Goal: Book appointment/travel/reservation

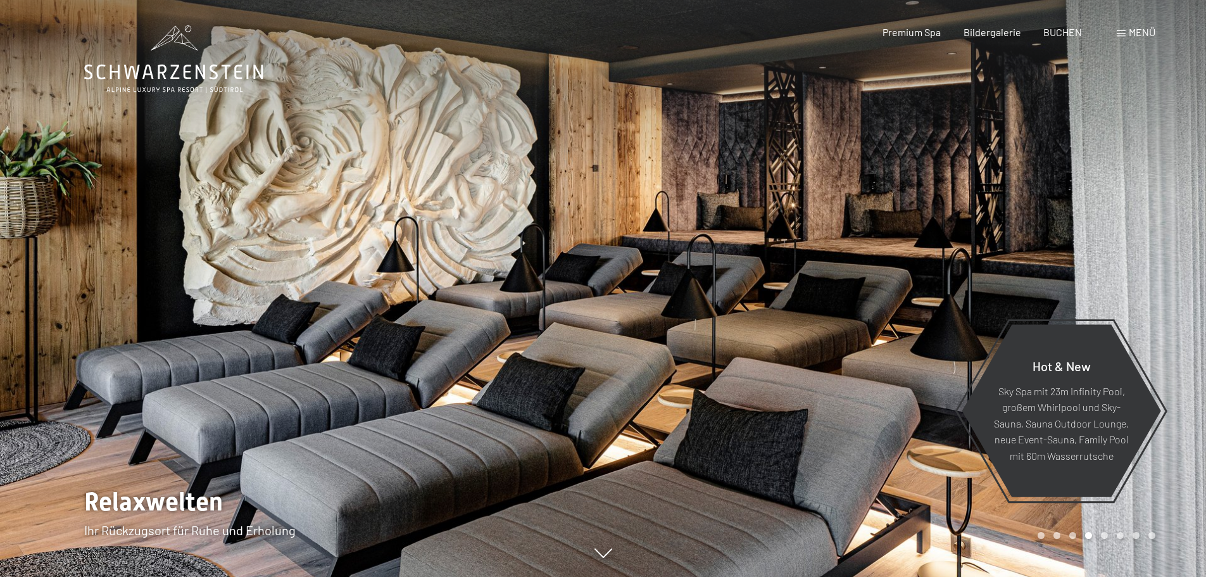
click at [1141, 34] on span "Menü" at bounding box center [1142, 32] width 27 height 12
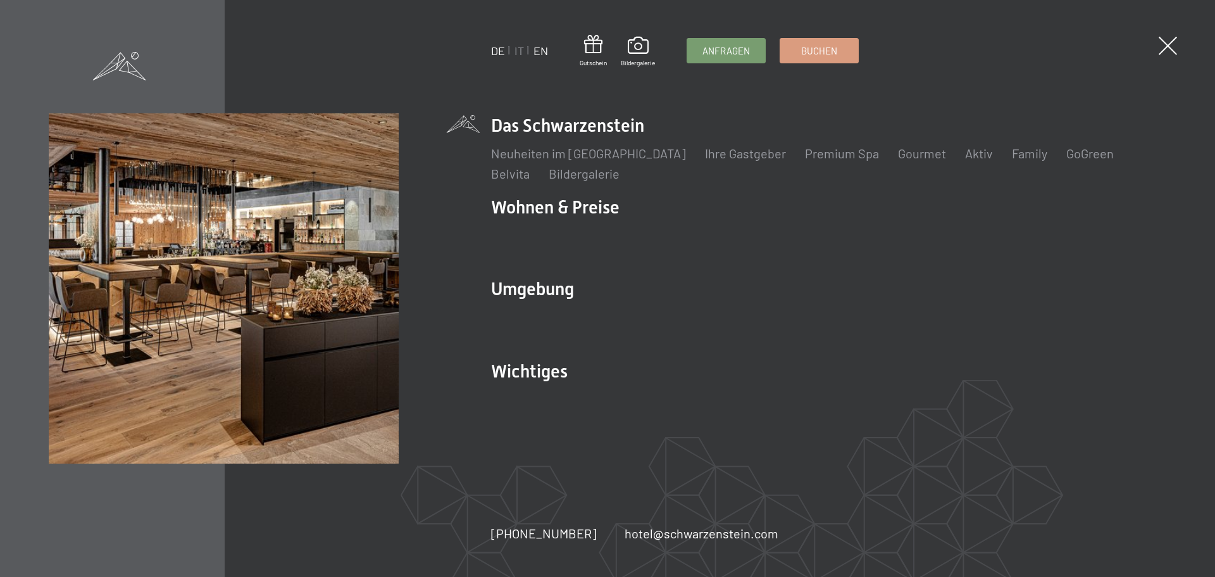
click at [542, 50] on link "EN" at bounding box center [541, 51] width 15 height 14
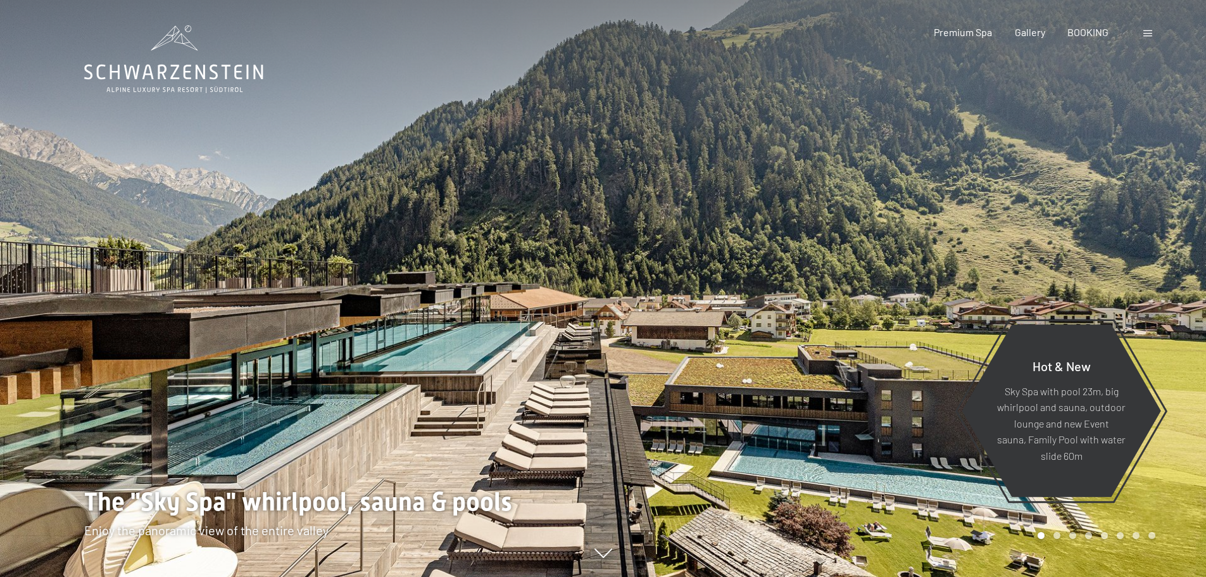
click at [1144, 33] on span at bounding box center [1147, 33] width 9 height 6
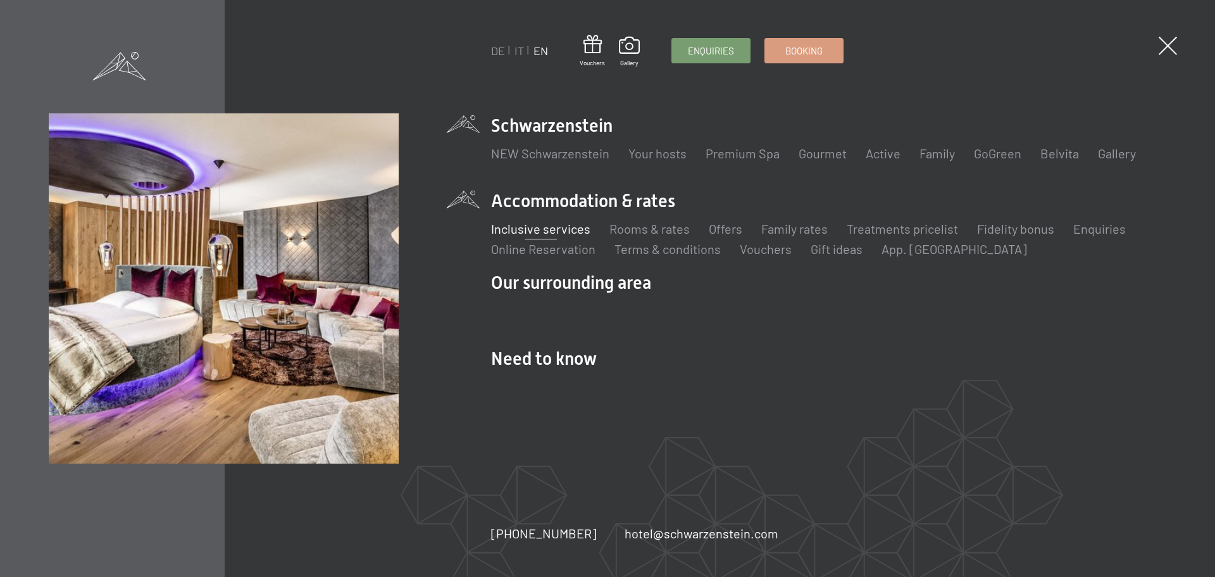
click at [557, 227] on link "Inclusive services" at bounding box center [540, 228] width 99 height 15
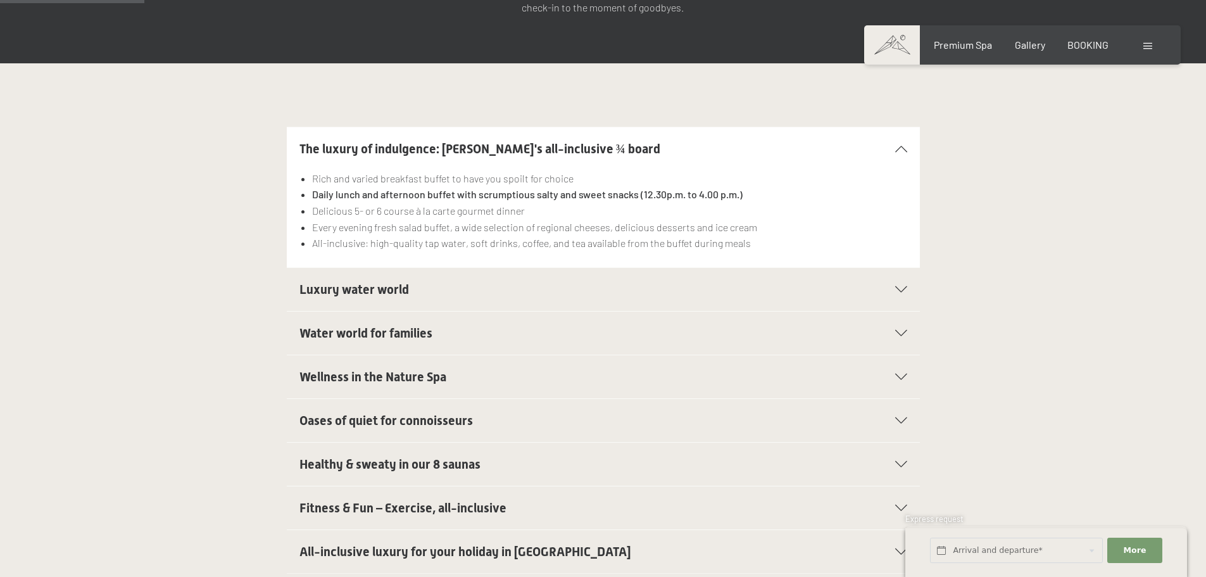
scroll to position [317, 0]
click at [447, 280] on h2 "Luxury water world" at bounding box center [572, 289] width 547 height 18
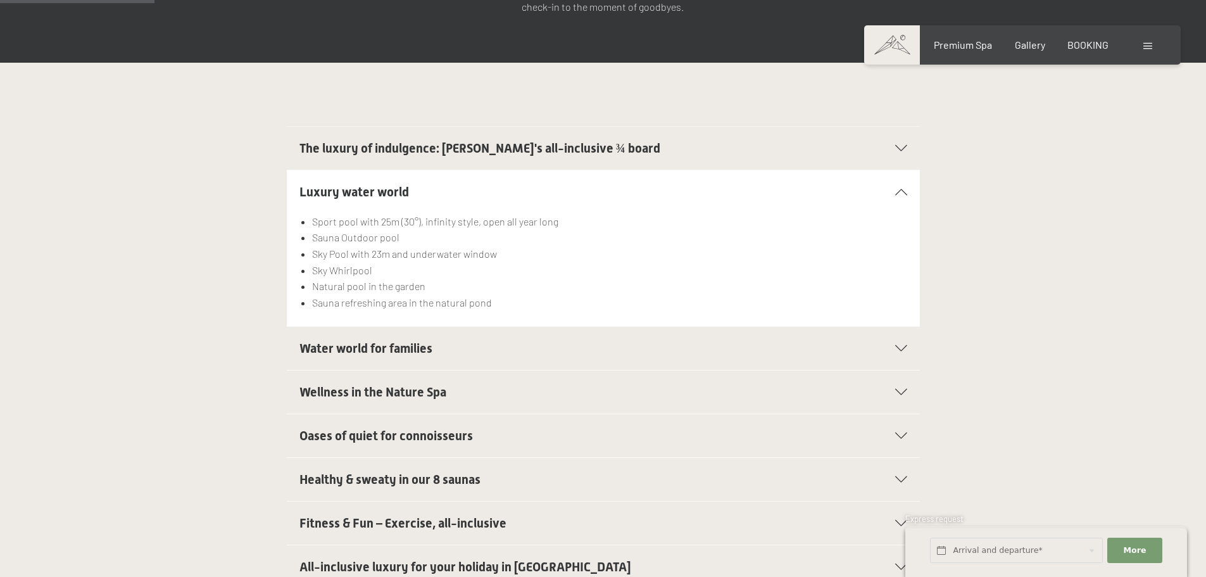
click at [489, 319] on span "Consent to marketing activities*" at bounding box center [553, 325] width 143 height 13
click at [475, 319] on input "Consent to marketing activities*" at bounding box center [469, 325] width 13 height 13
checkbox input "false"
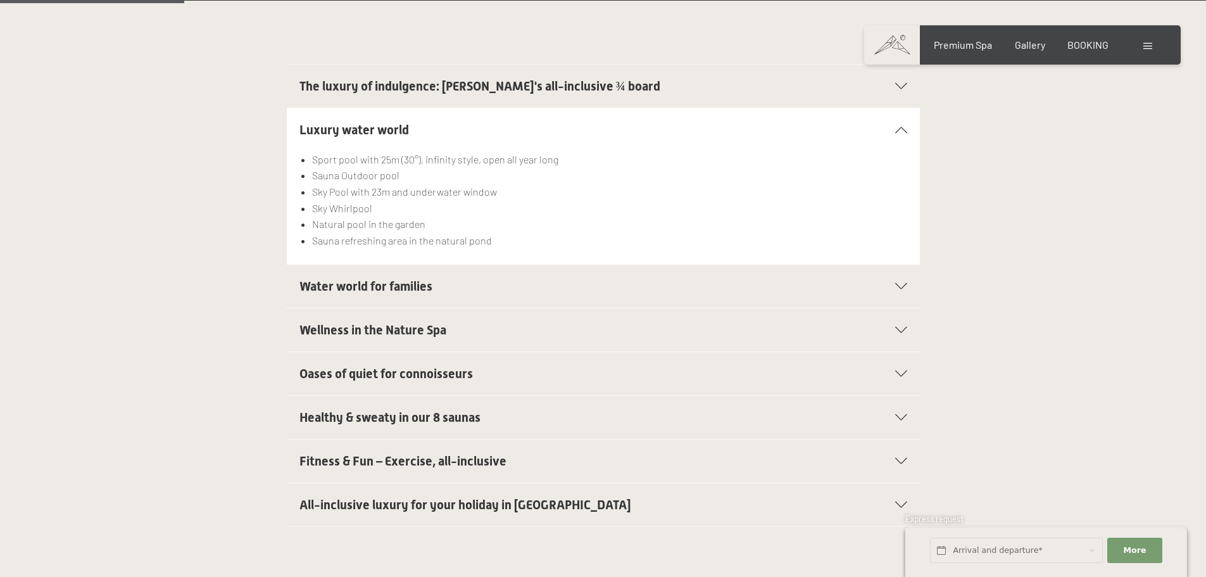
scroll to position [380, 0]
click at [518, 363] on h2 "Oases of quiet for connoisseurs" at bounding box center [572, 372] width 547 height 18
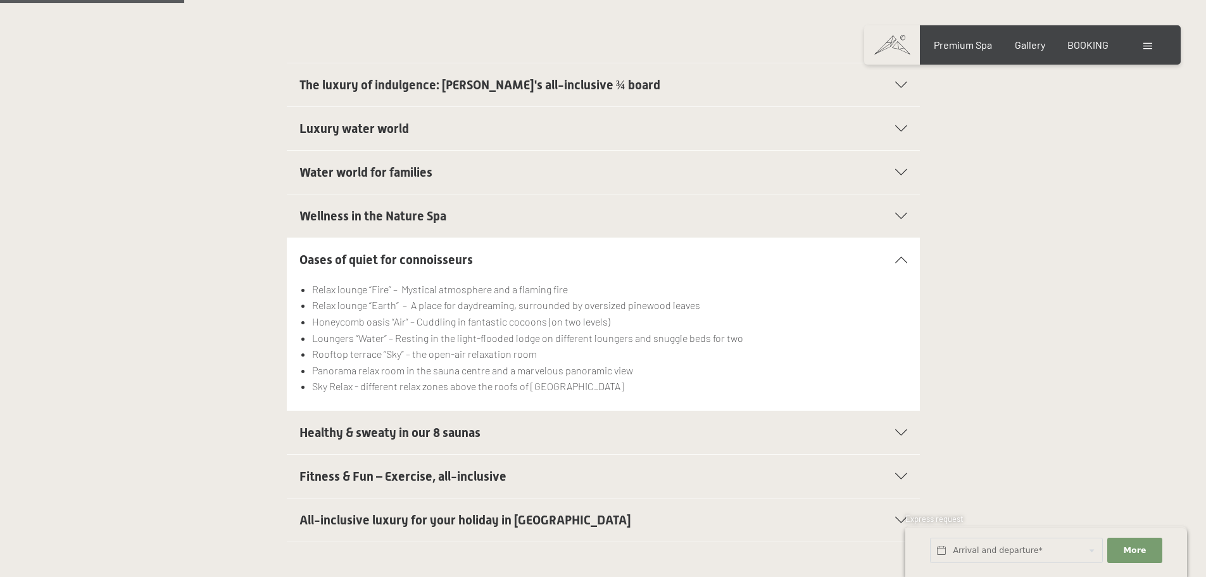
click at [529, 467] on h2 "Fitness & Fun – Exercise, all-inclusive" at bounding box center [572, 476] width 547 height 18
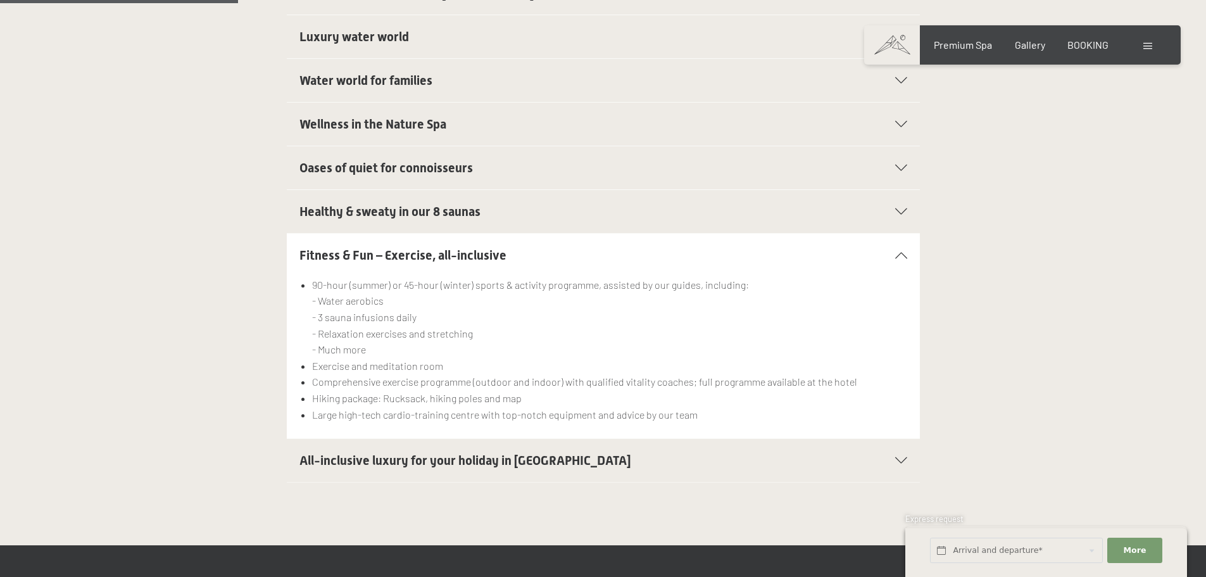
scroll to position [506, 0]
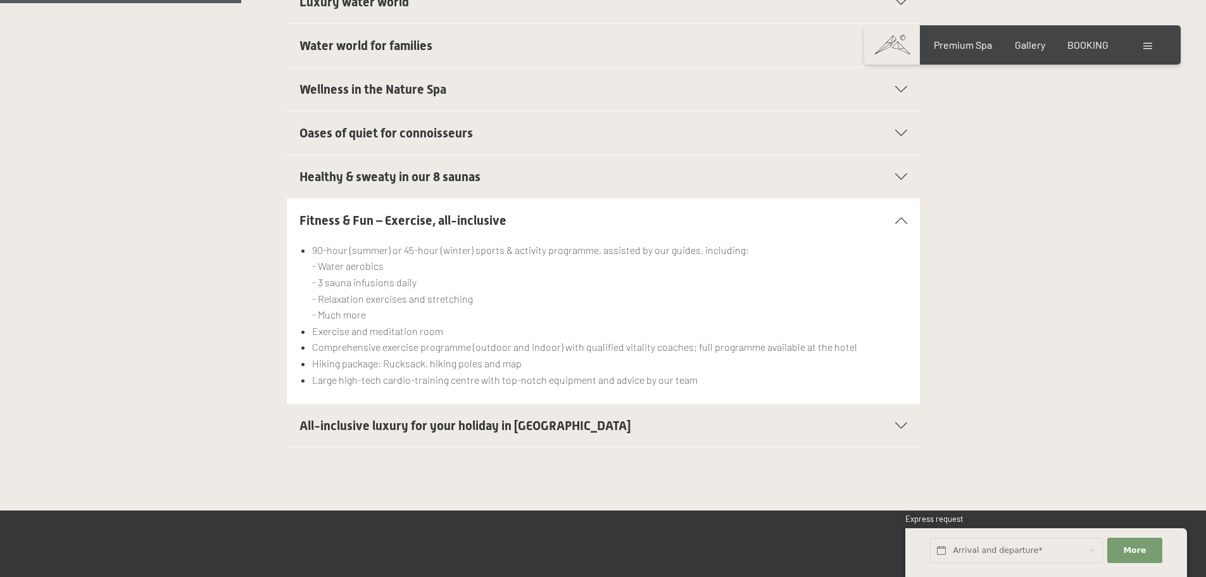
click at [566, 417] on h2 "All-inclusive luxury for your holiday in Italy" at bounding box center [572, 426] width 547 height 18
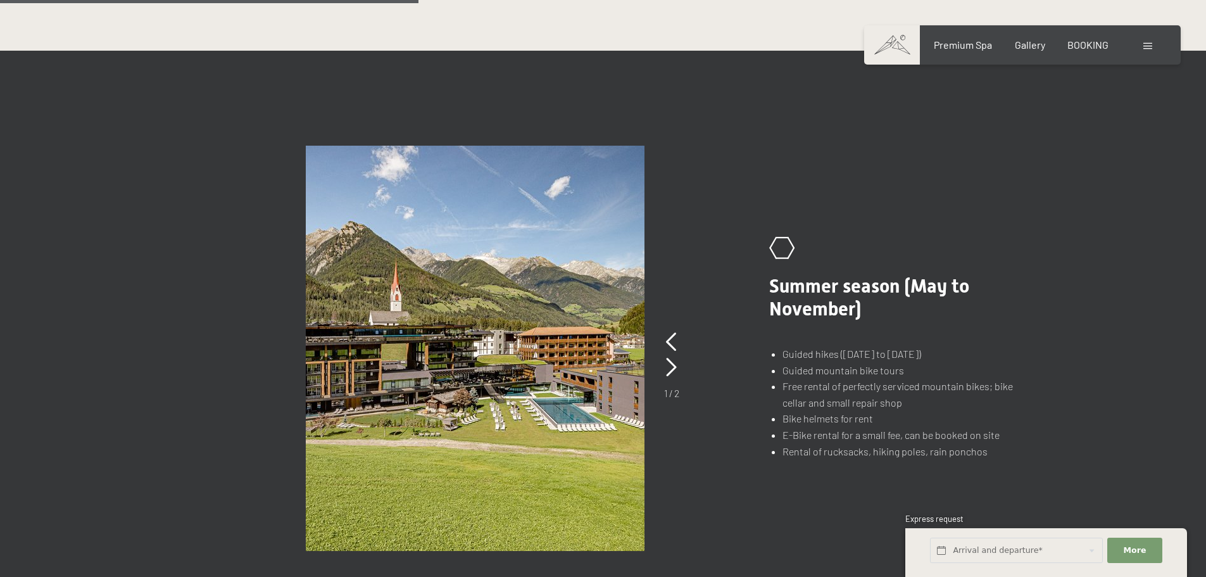
scroll to position [886, 0]
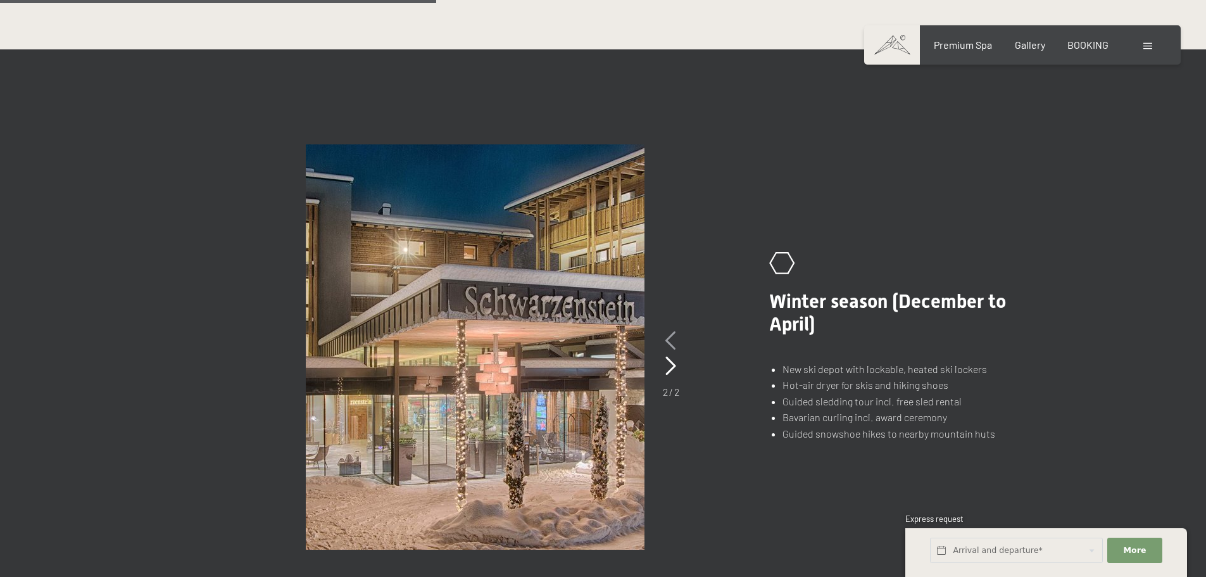
click at [668, 331] on icon at bounding box center [670, 340] width 11 height 19
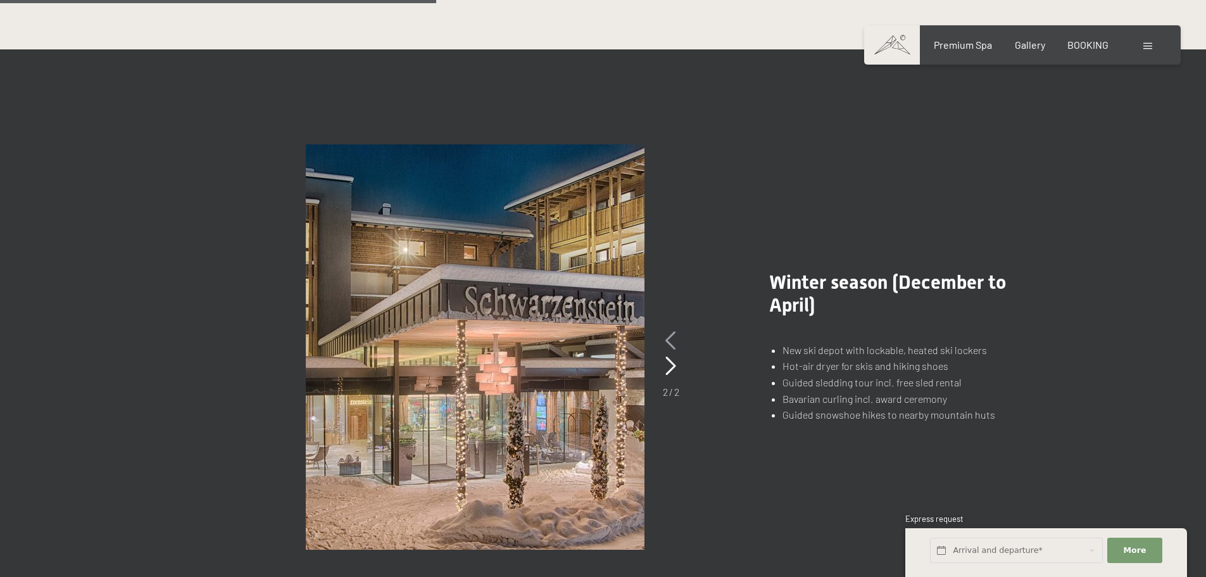
click at [674, 331] on icon at bounding box center [670, 340] width 11 height 19
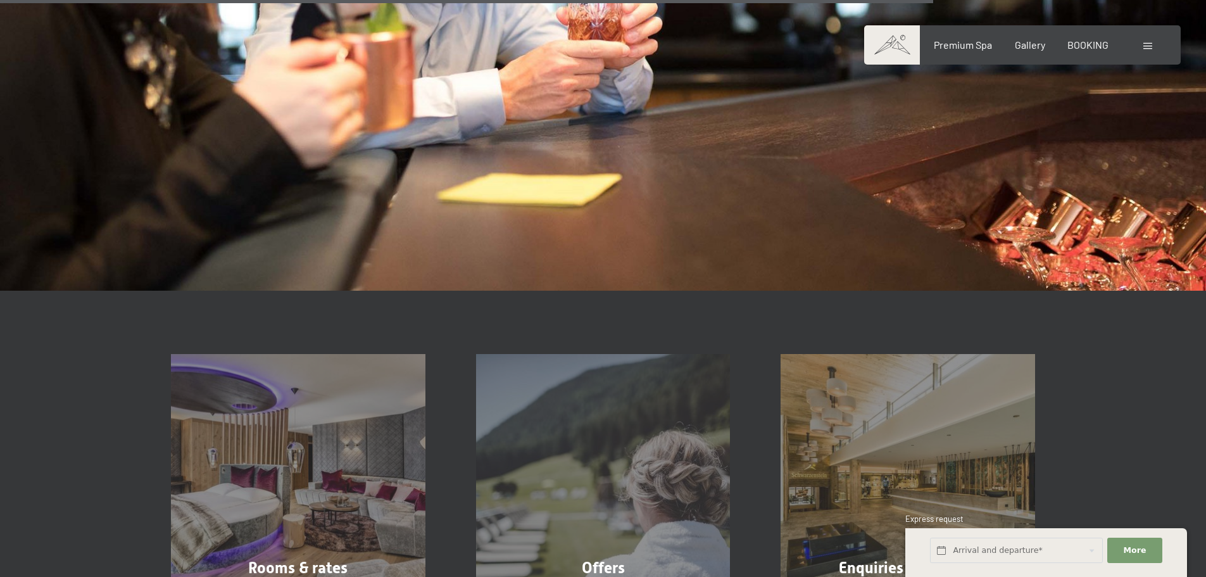
scroll to position [2089, 0]
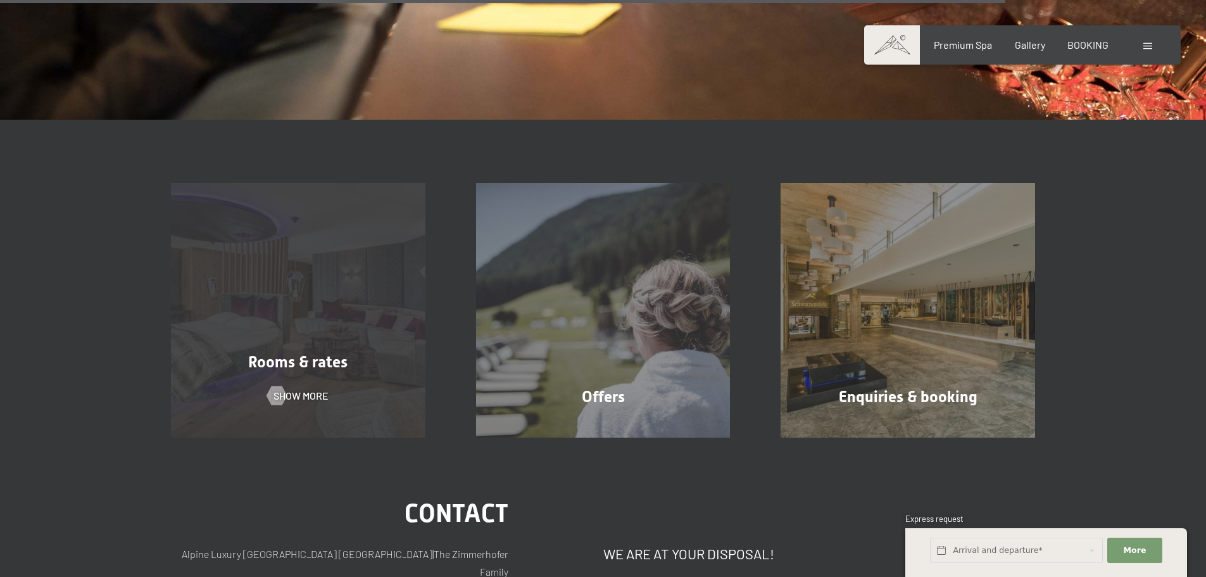
click at [278, 306] on div "Rooms & rates Show more" at bounding box center [298, 310] width 305 height 254
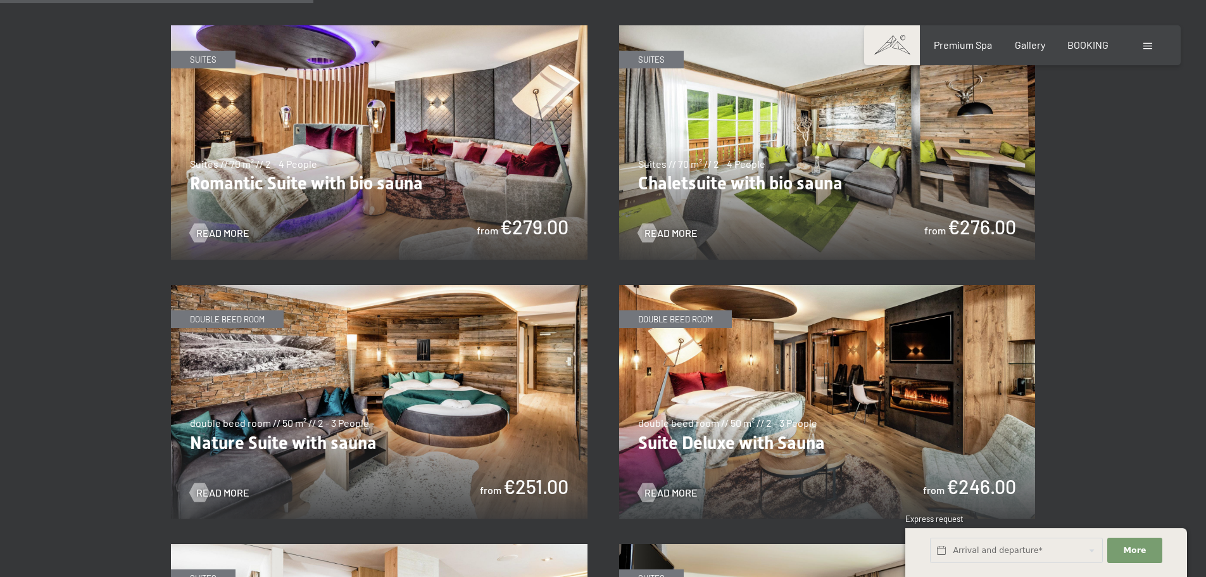
scroll to position [1076, 0]
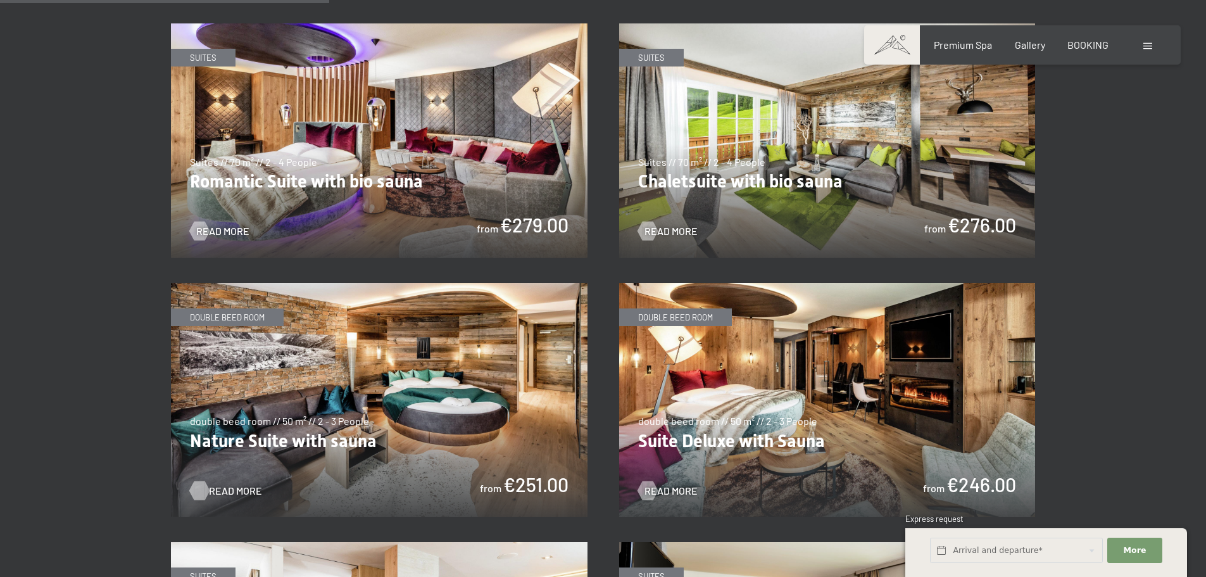
click at [232, 484] on span "Read more" at bounding box center [235, 491] width 53 height 14
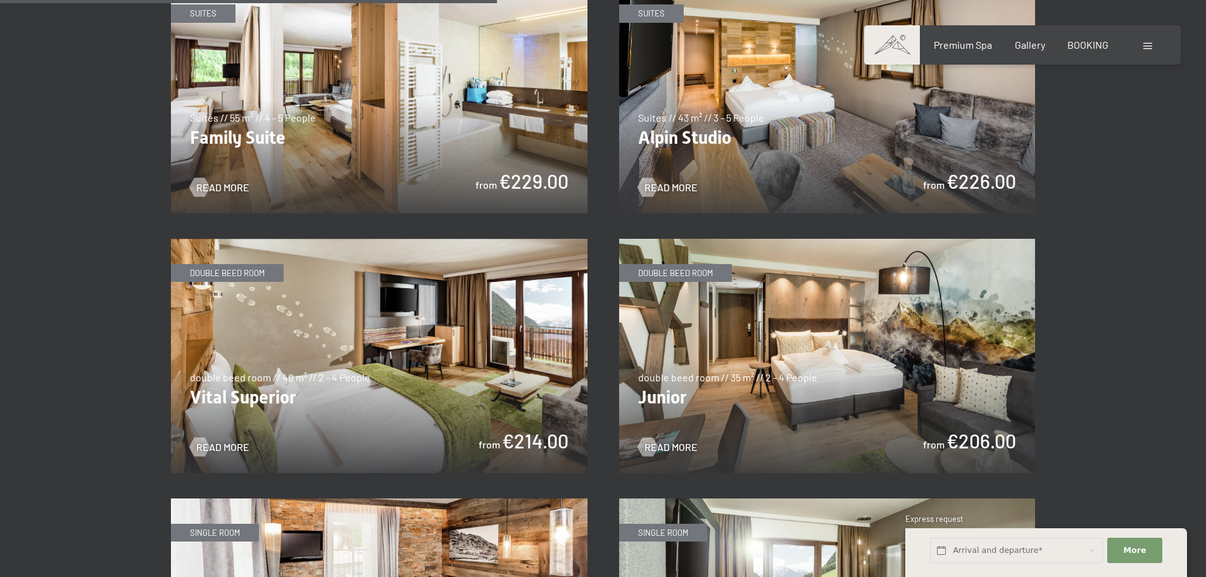
scroll to position [1646, 0]
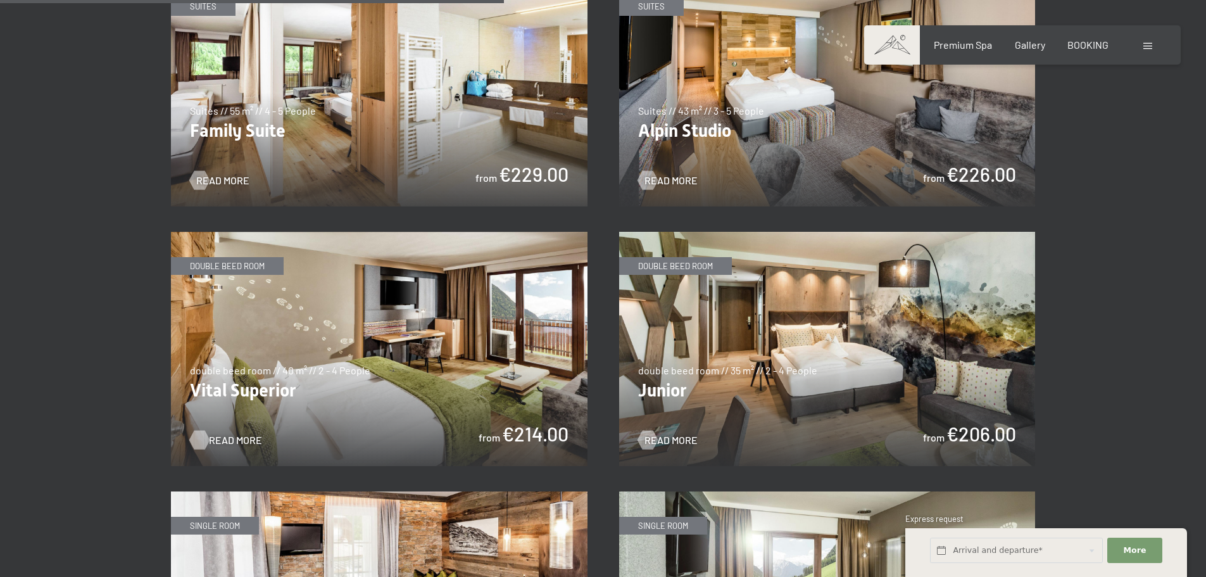
click at [231, 433] on span "Read more" at bounding box center [235, 440] width 53 height 14
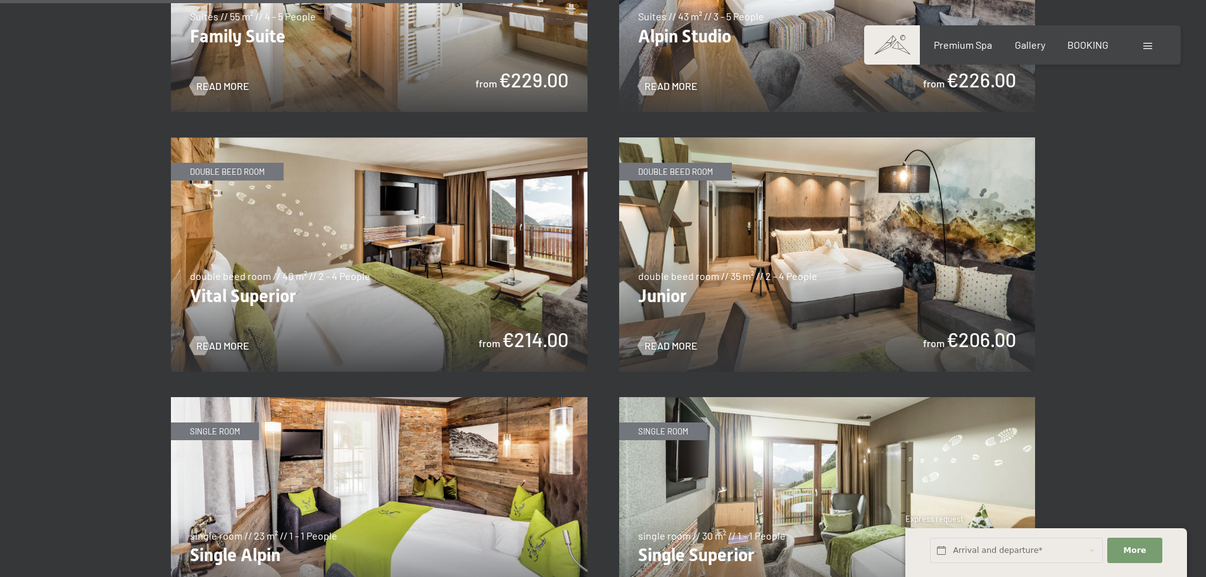
scroll to position [1772, 0]
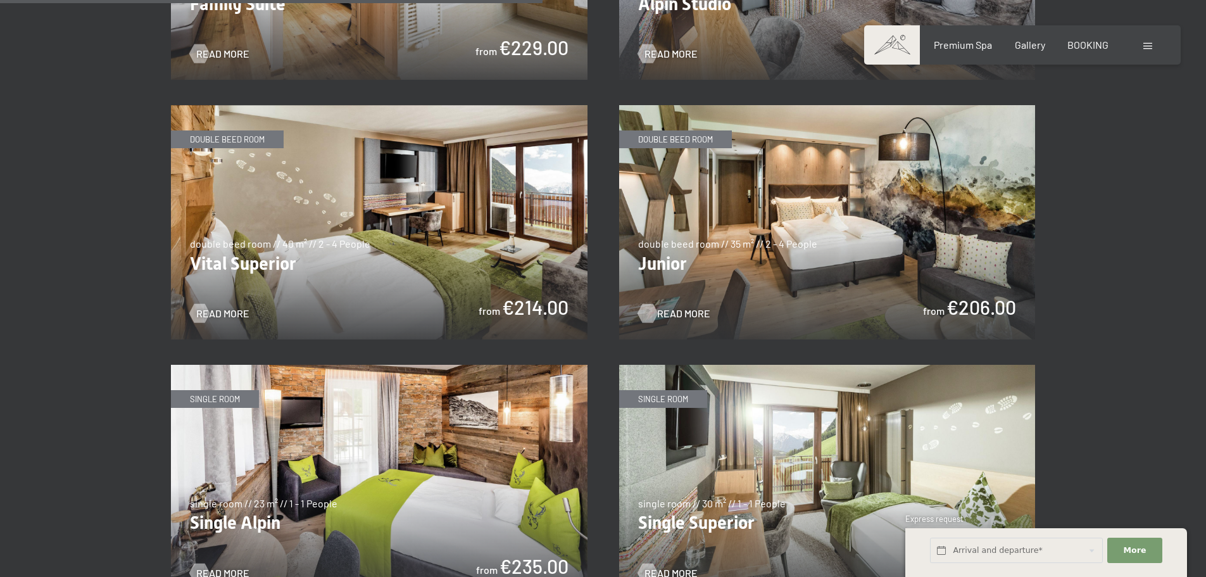
click at [670, 306] on span "Read more" at bounding box center [683, 313] width 53 height 14
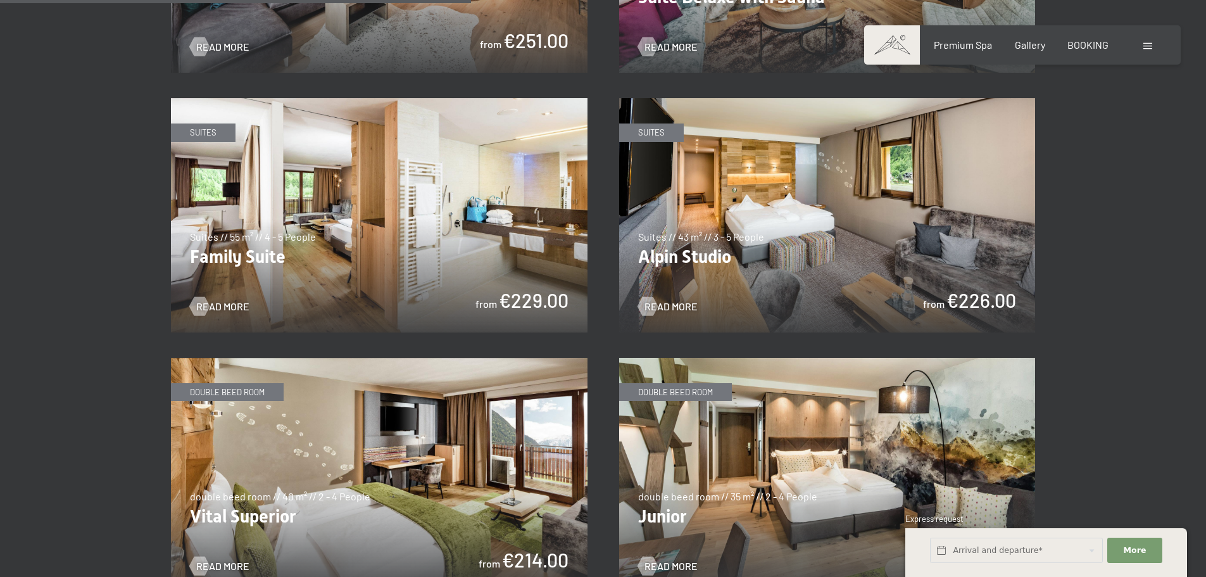
scroll to position [1519, 0]
click at [679, 300] on span "Read more" at bounding box center [683, 307] width 53 height 14
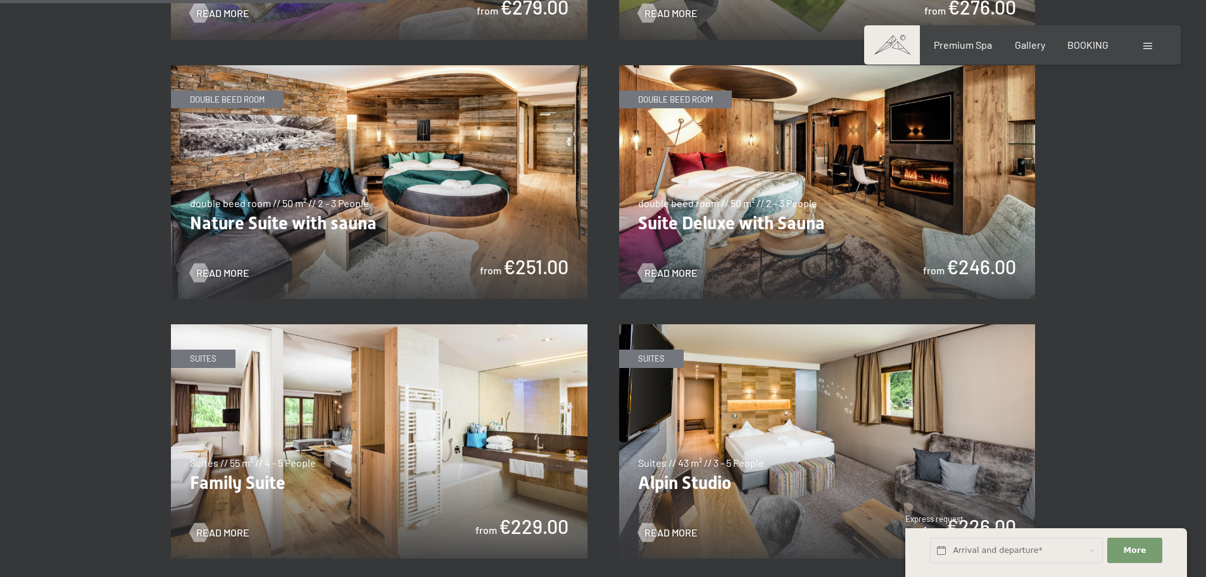
scroll to position [1266, 0]
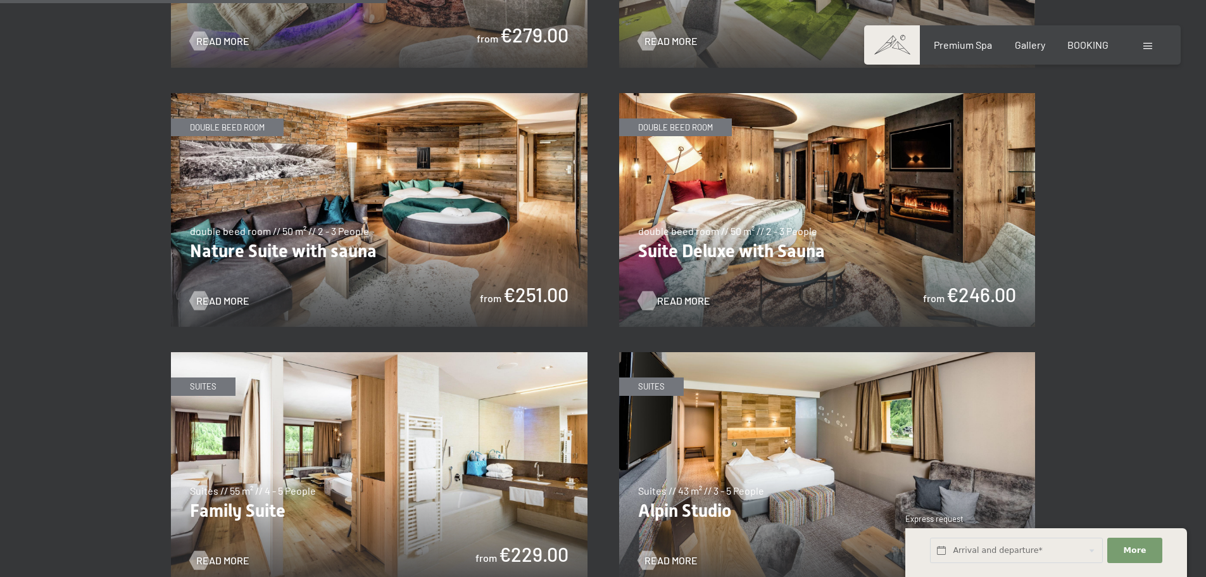
click at [677, 294] on span "Read more" at bounding box center [683, 301] width 53 height 14
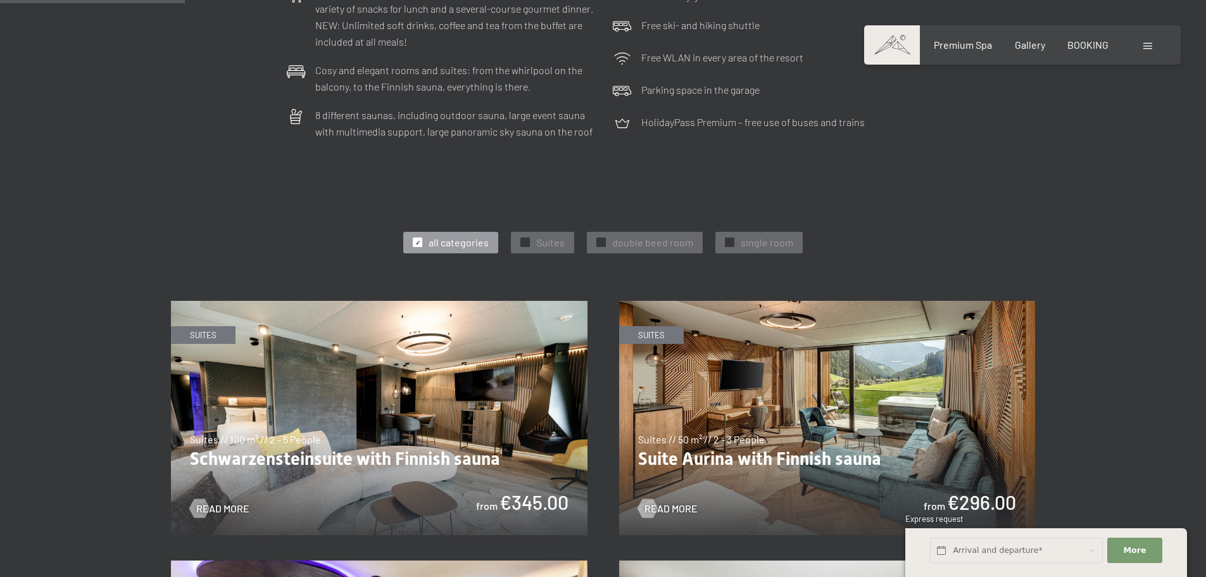
scroll to position [506, 0]
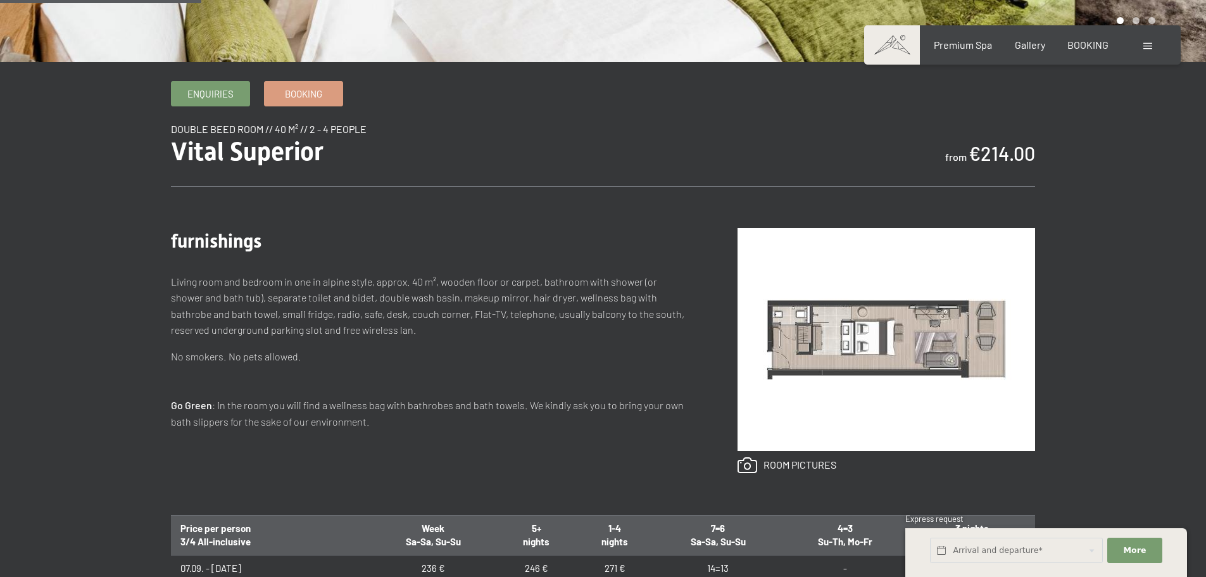
scroll to position [380, 0]
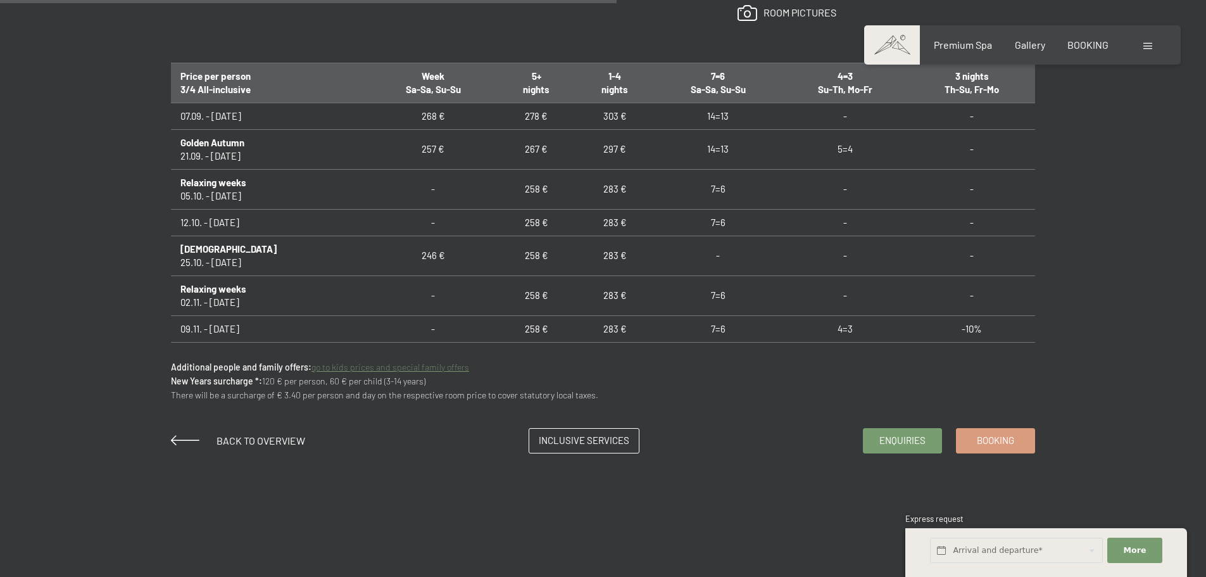
scroll to position [823, 0]
click at [991, 436] on span "Booking" at bounding box center [995, 437] width 37 height 13
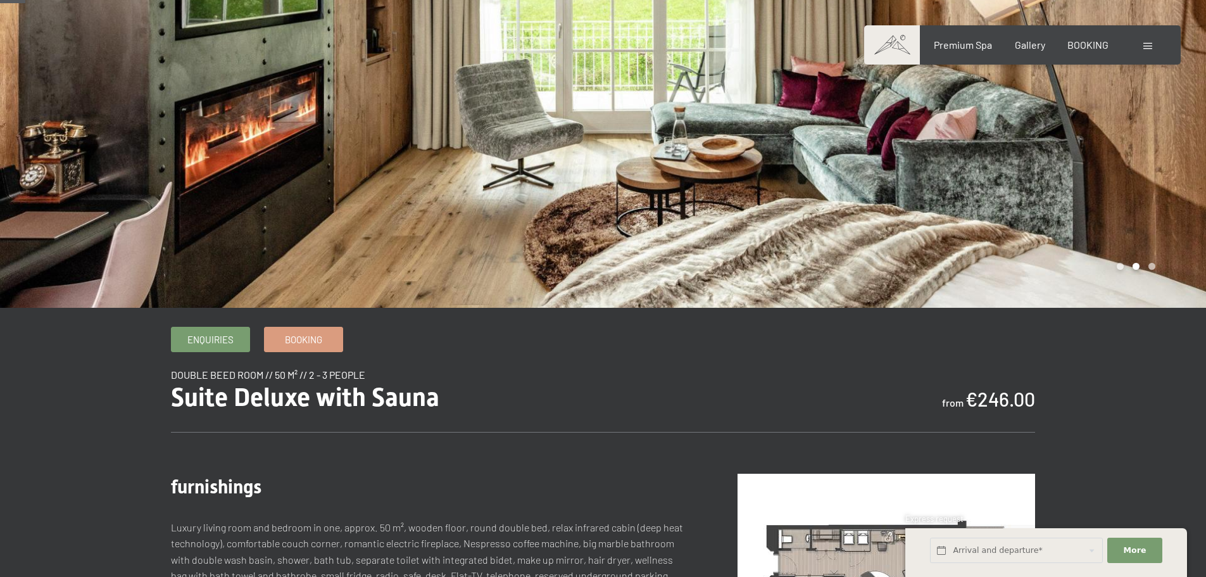
scroll to position [0, 0]
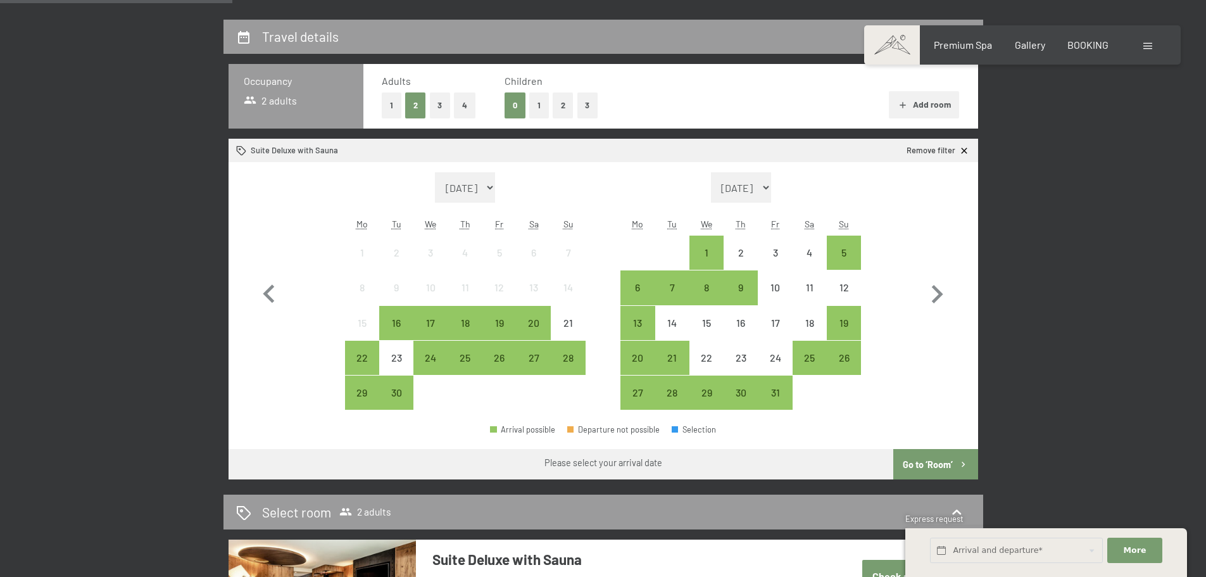
scroll to position [317, 0]
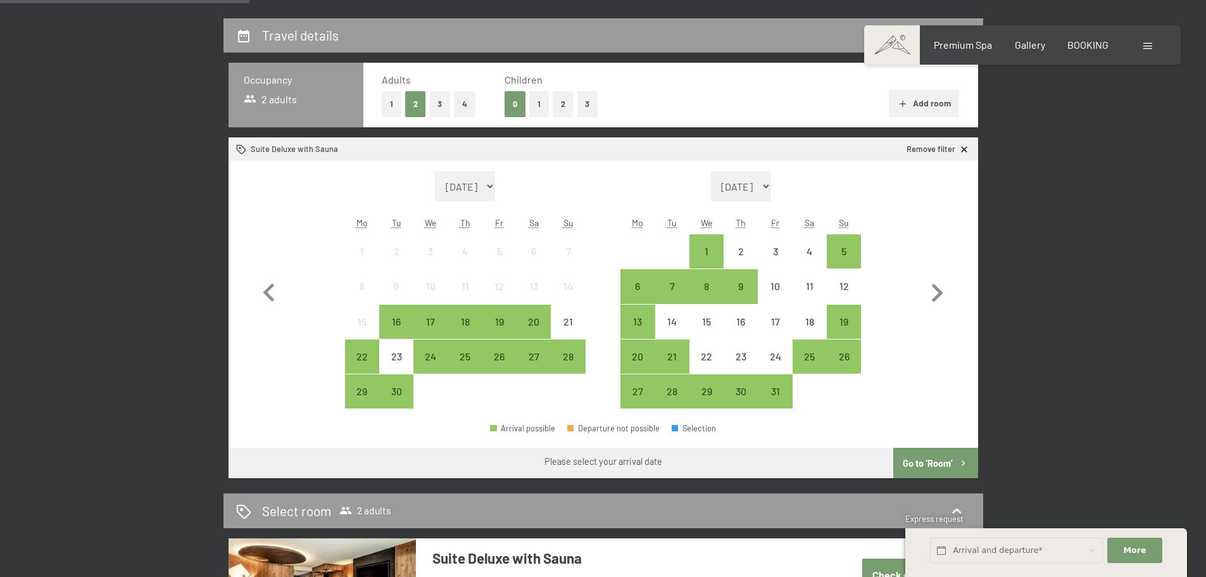
click at [496, 179] on select "September 2025 October 2025 November 2025 December 2025 January 2026 February 2…" at bounding box center [465, 186] width 61 height 30
select select "2026-05-01"
select select "2026-06-01"
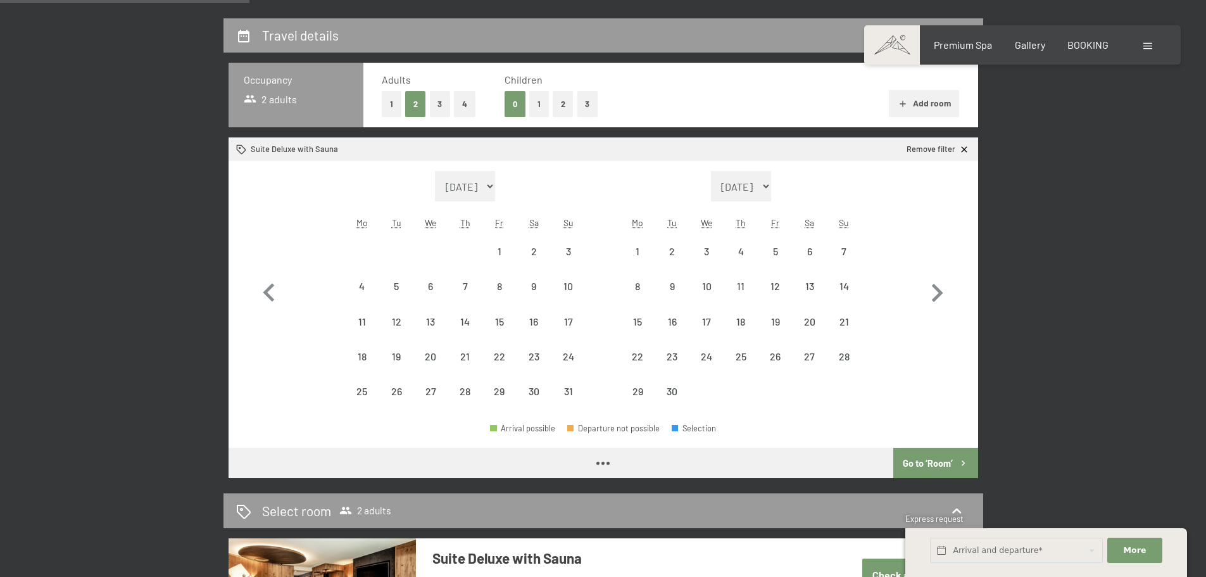
select select "2026-05-01"
select select "2026-06-01"
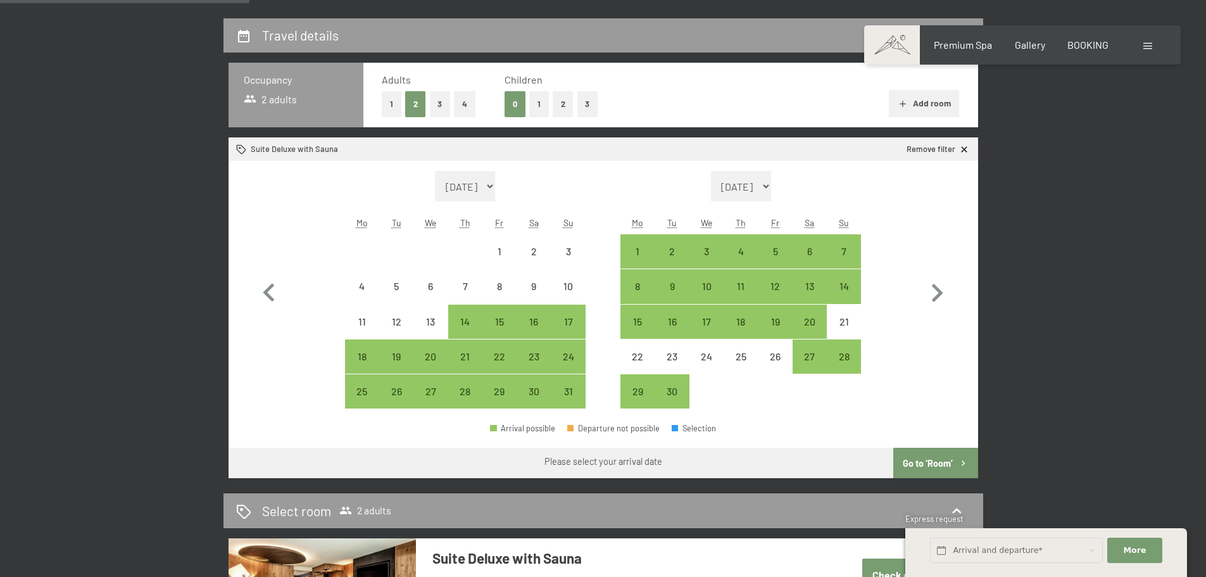
click at [499, 320] on span "Consent to marketing activities*" at bounding box center [553, 325] width 143 height 13
click at [475, 320] on input "Consent to marketing activities*" at bounding box center [469, 325] width 13 height 13
click at [496, 323] on span "Consent to marketing activities*" at bounding box center [553, 325] width 143 height 13
click at [475, 323] on input "Consent to marketing activities*" at bounding box center [469, 325] width 13 height 13
checkbox input "false"
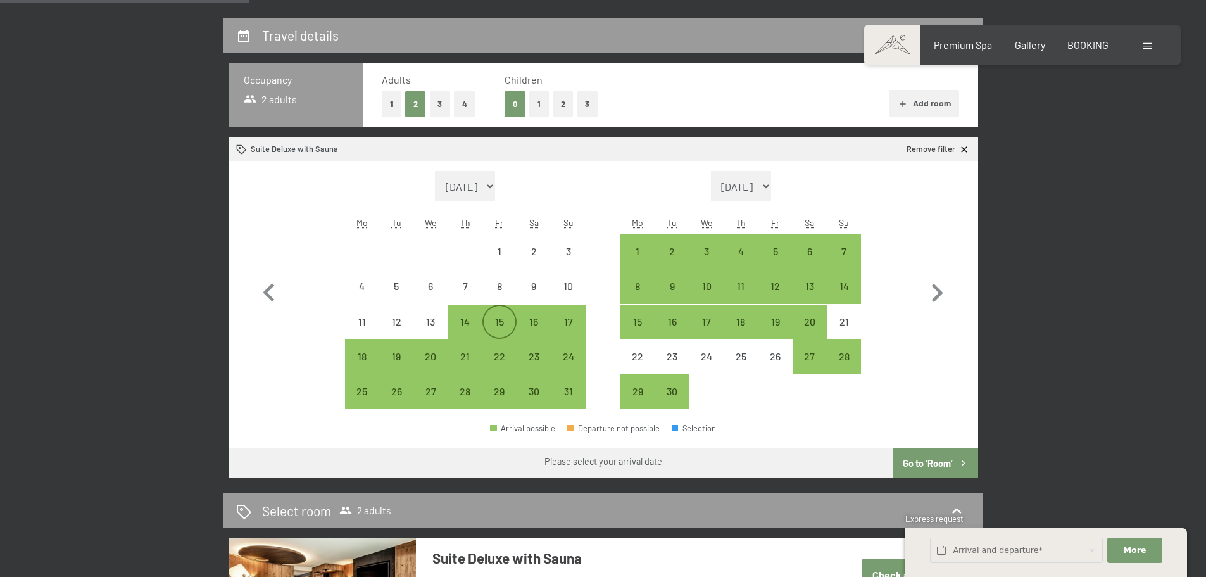
click at [498, 314] on div "15" at bounding box center [500, 322] width 32 height 32
select select "2026-05-01"
select select "2026-06-01"
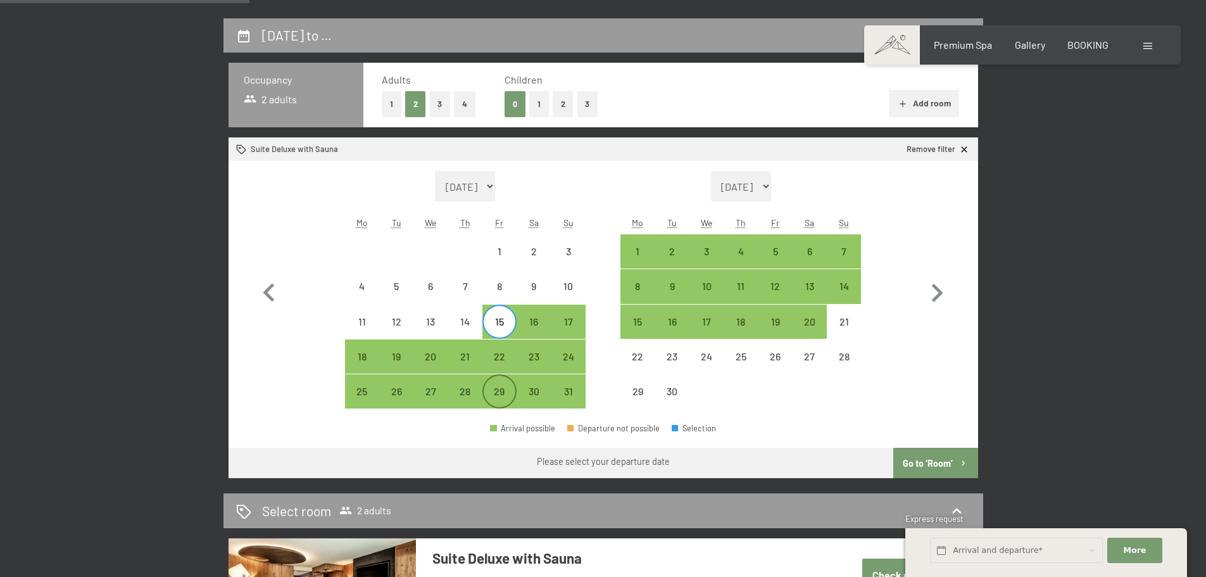
click at [498, 387] on div "29" at bounding box center [500, 402] width 32 height 32
select select "2026-05-01"
select select "2026-06-01"
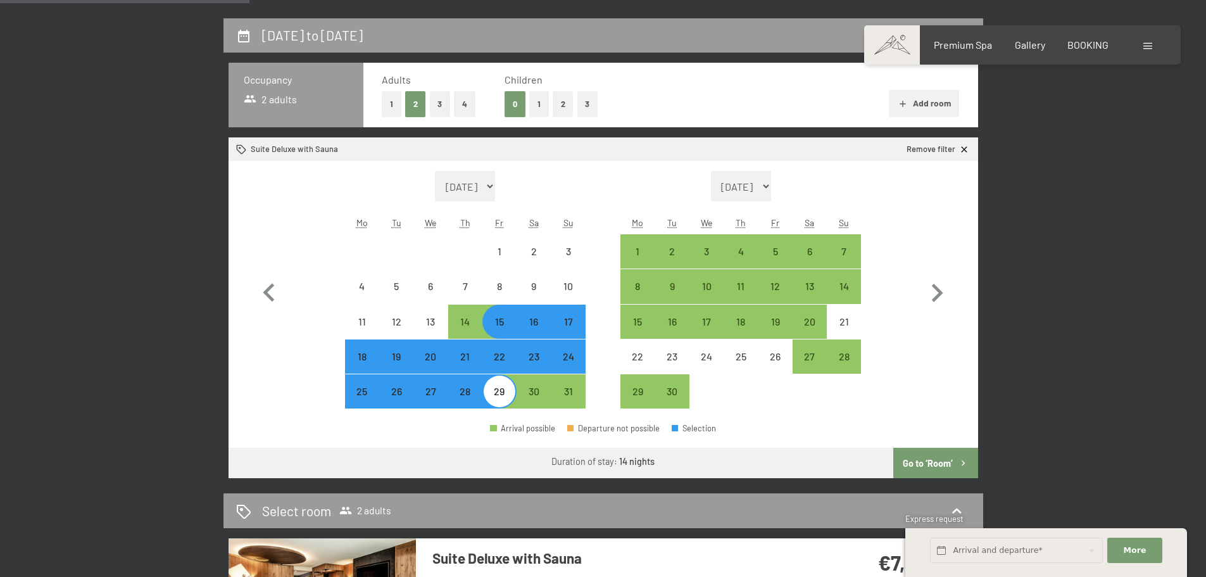
click at [929, 464] on button "Go to ‘Room’" at bounding box center [935, 463] width 84 height 30
select select "2026-05-01"
select select "2026-06-01"
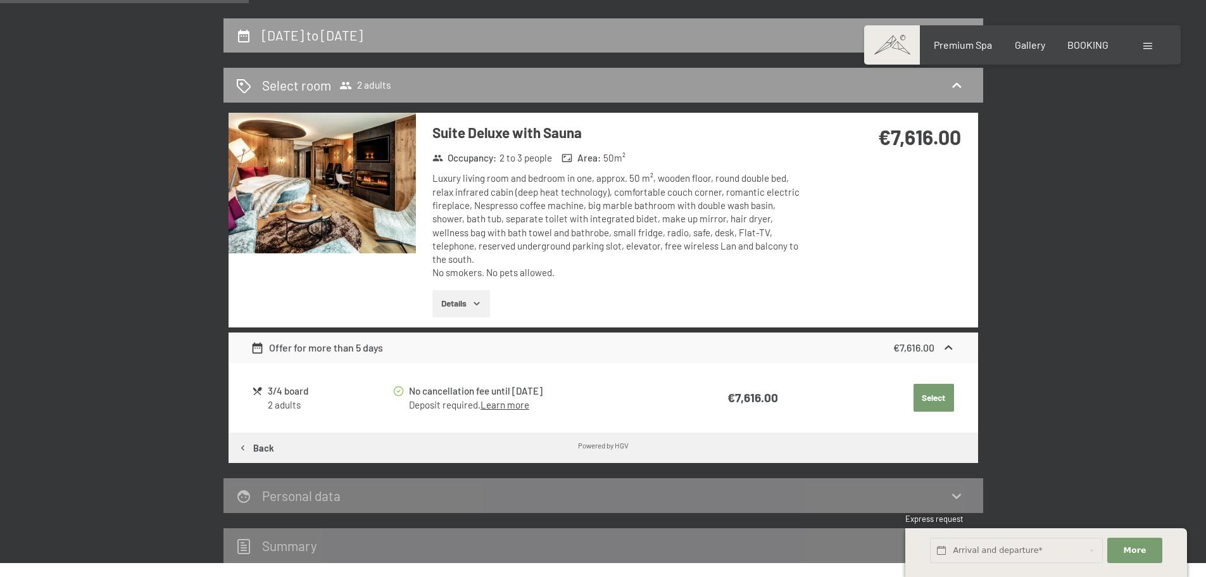
scroll to position [335, 0]
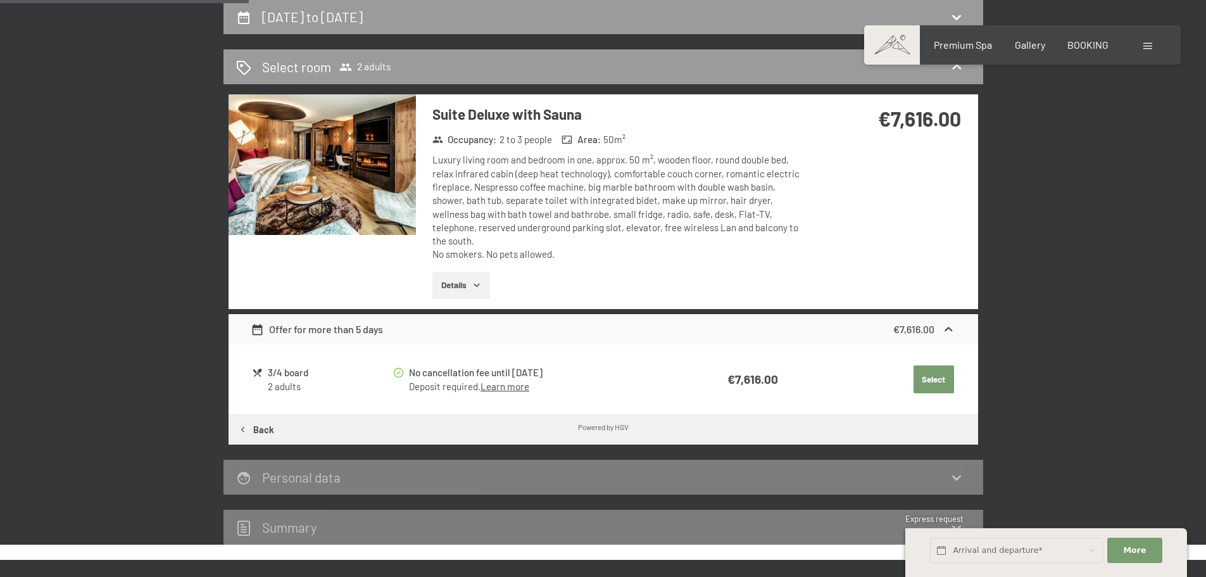
click at [65, 197] on div "15th May to 29th May 2026 Select room 2 adults Suite Deluxe with Sauna Occupanc…" at bounding box center [603, 272] width 1206 height 544
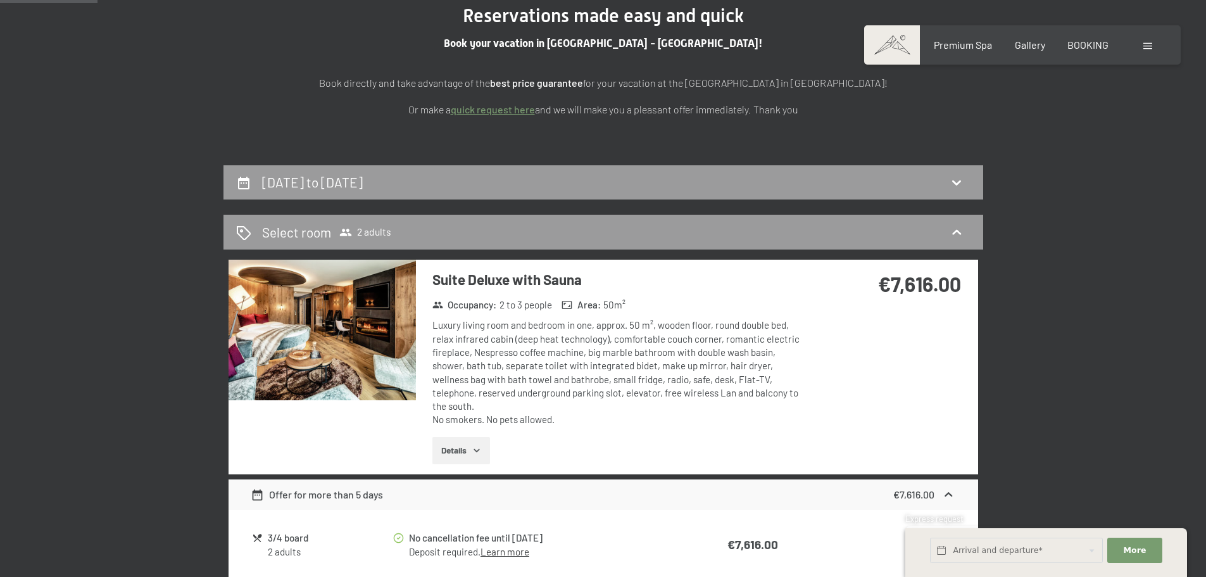
scroll to position [82, 0]
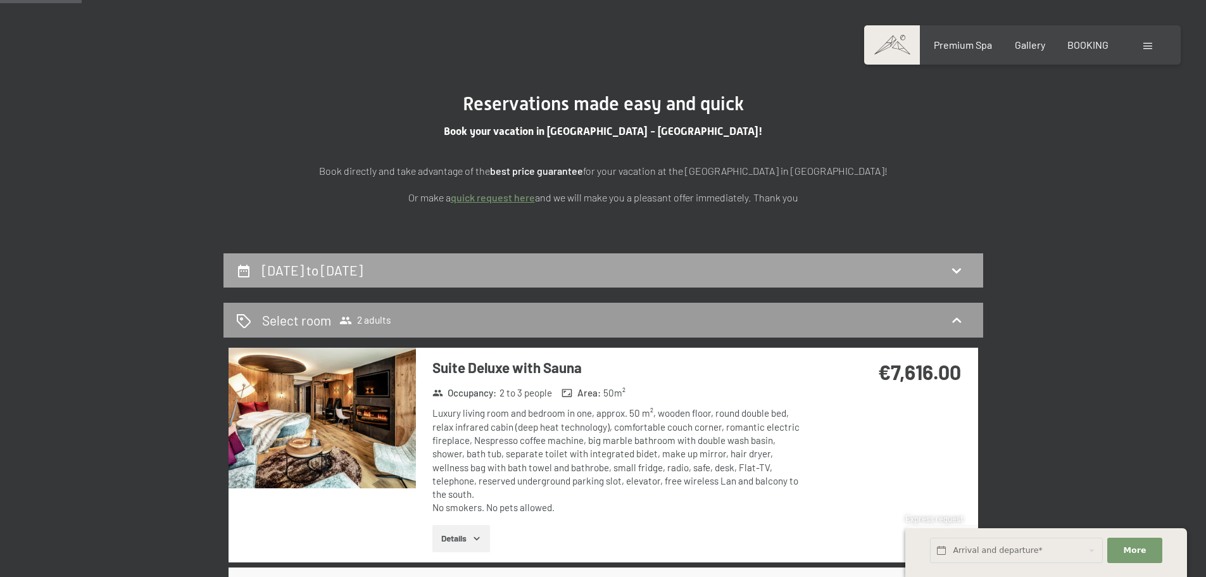
click at [951, 263] on icon at bounding box center [956, 270] width 15 height 15
select select "2026-05-01"
select select "2026-06-01"
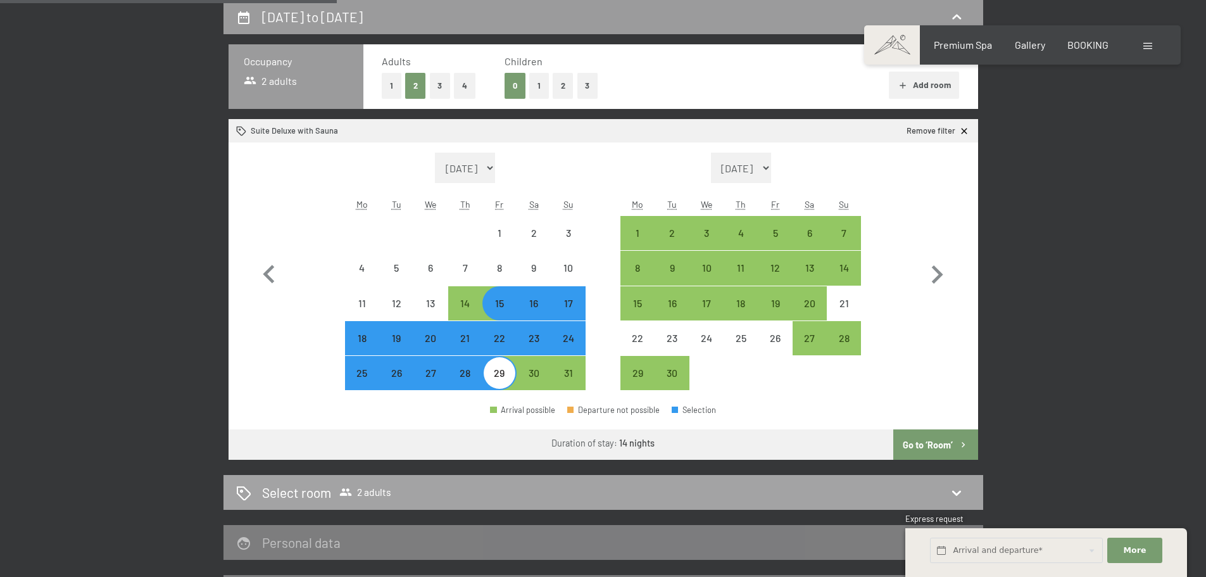
click at [953, 486] on icon at bounding box center [956, 492] width 15 height 15
select select "2026-05-01"
select select "2026-06-01"
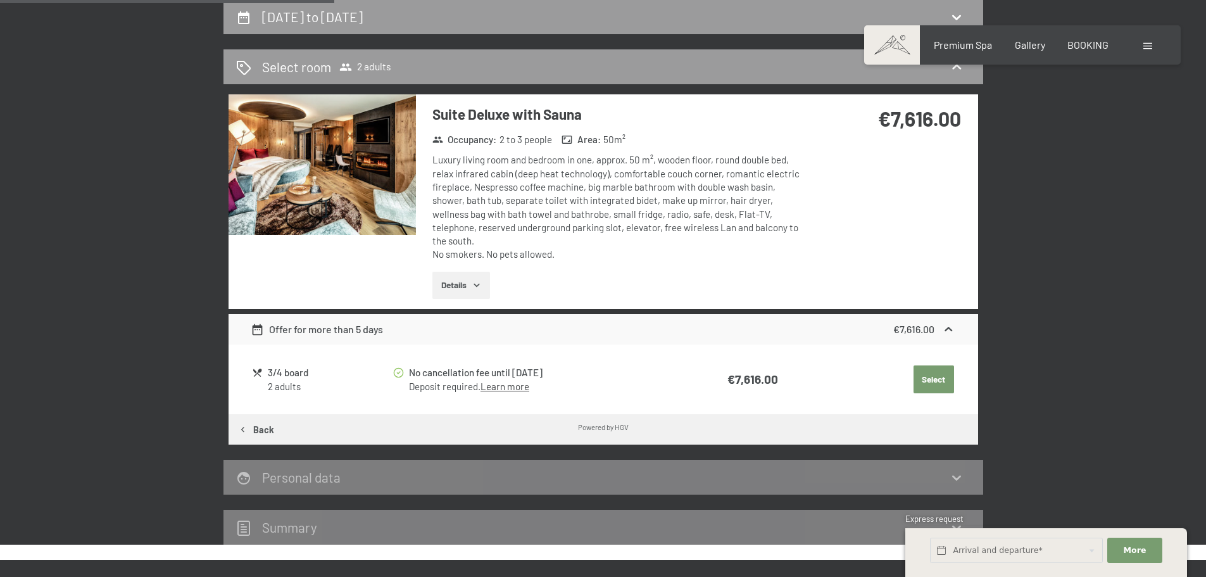
click at [1059, 251] on div "15th May to 29th May 2026 Select room 2 adults Suite Deluxe with Sauna Occupanc…" at bounding box center [602, 272] width 959 height 544
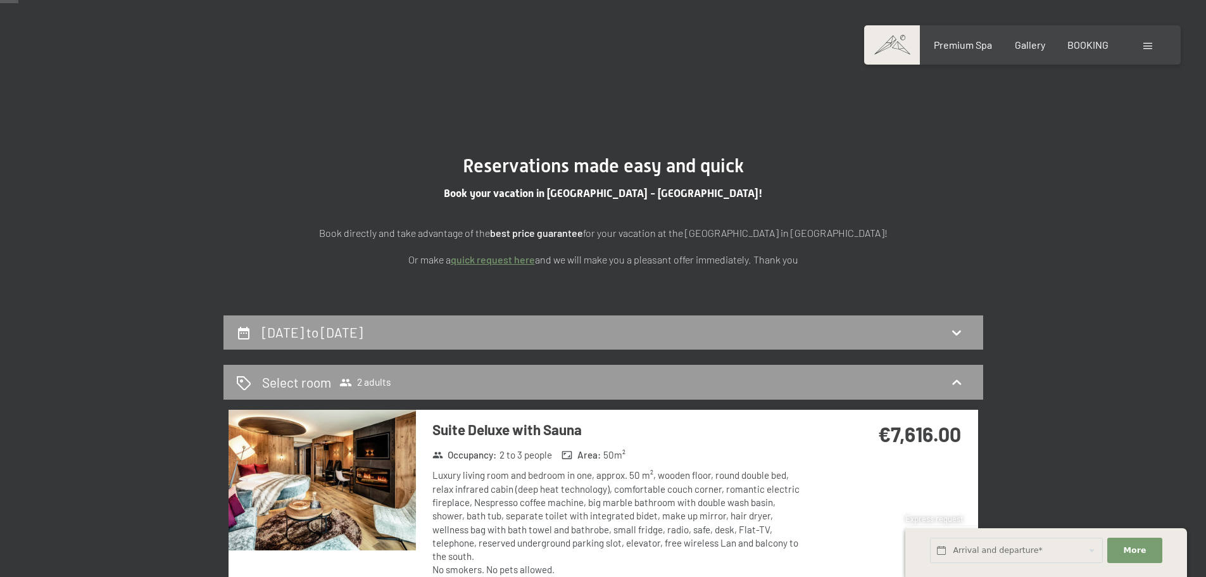
scroll to position [18, 0]
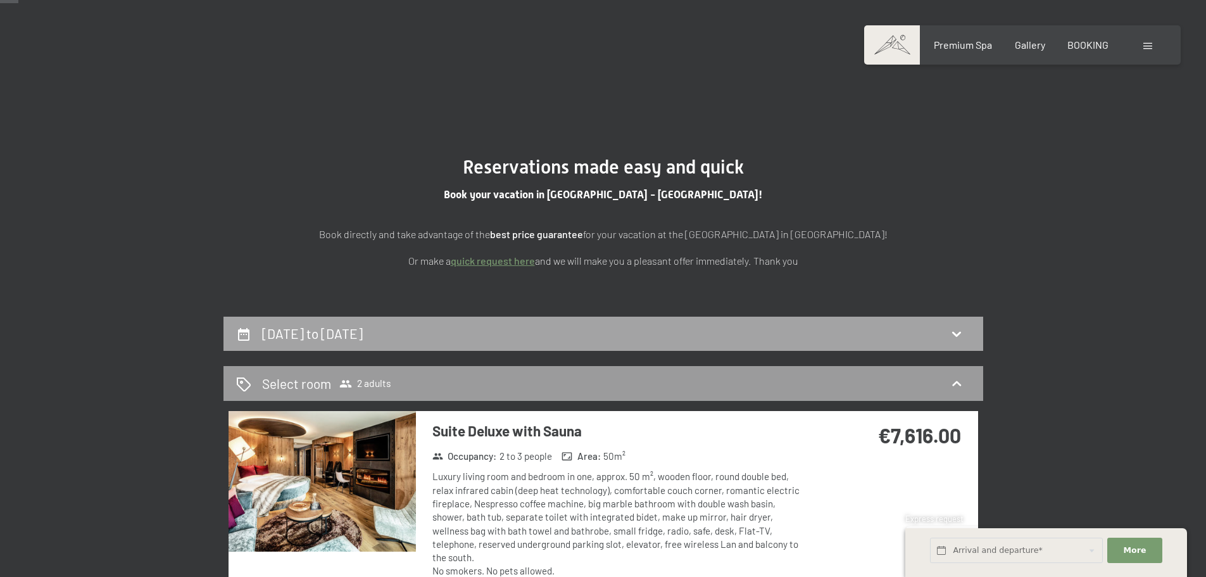
click at [959, 334] on icon at bounding box center [956, 334] width 9 height 5
select select "2026-05-01"
select select "2026-06-01"
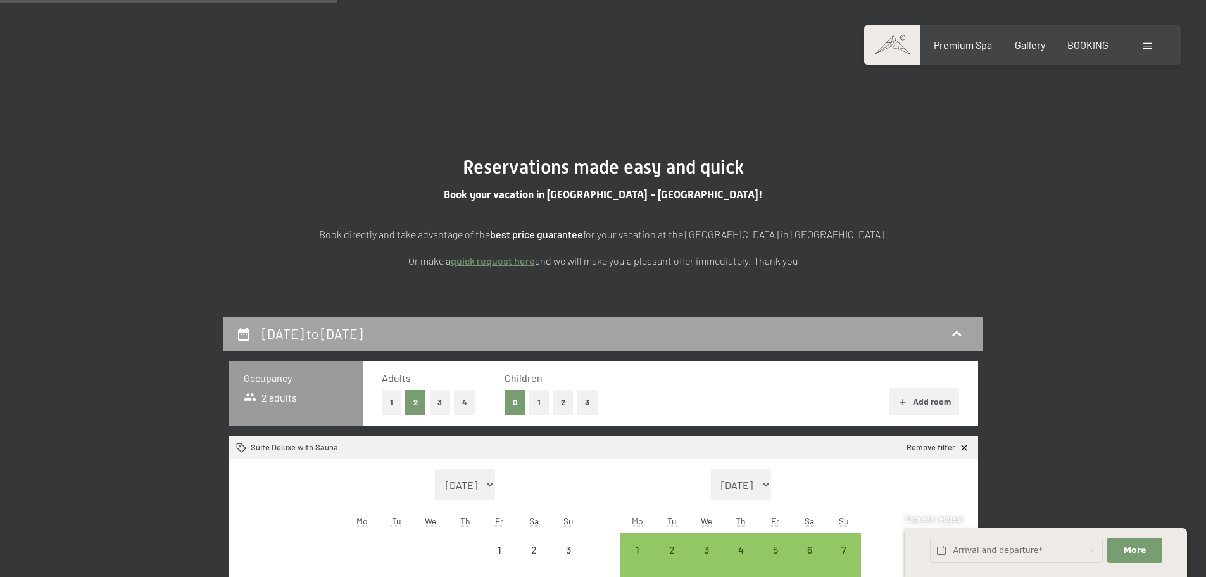
scroll to position [335, 0]
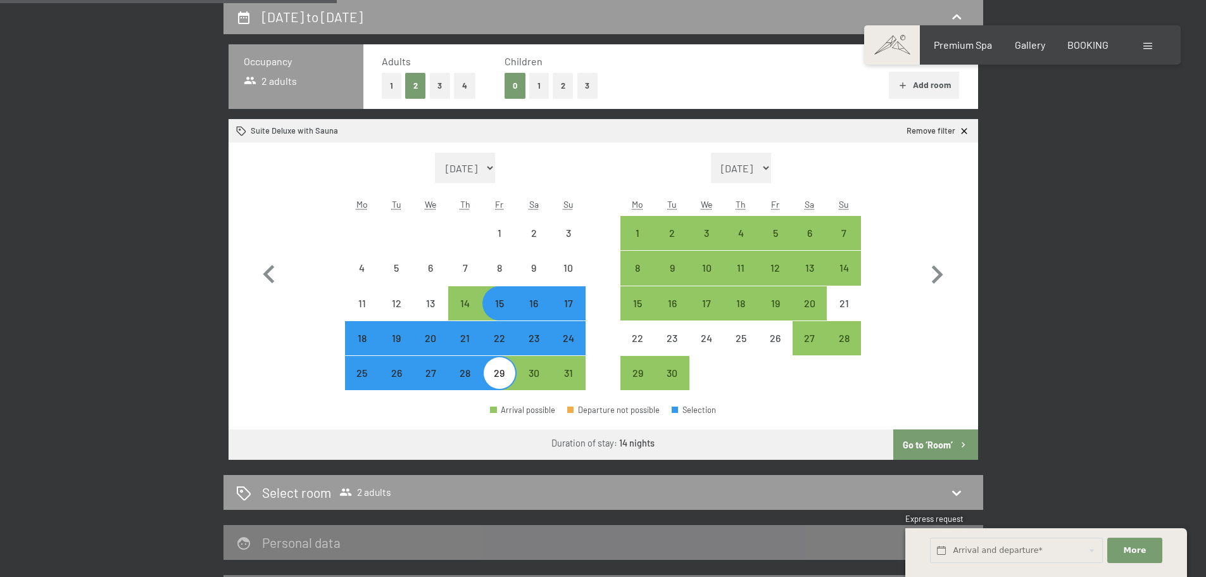
click at [534, 337] on div "23" at bounding box center [534, 349] width 32 height 32
select select "2026-05-01"
select select "2026-06-01"
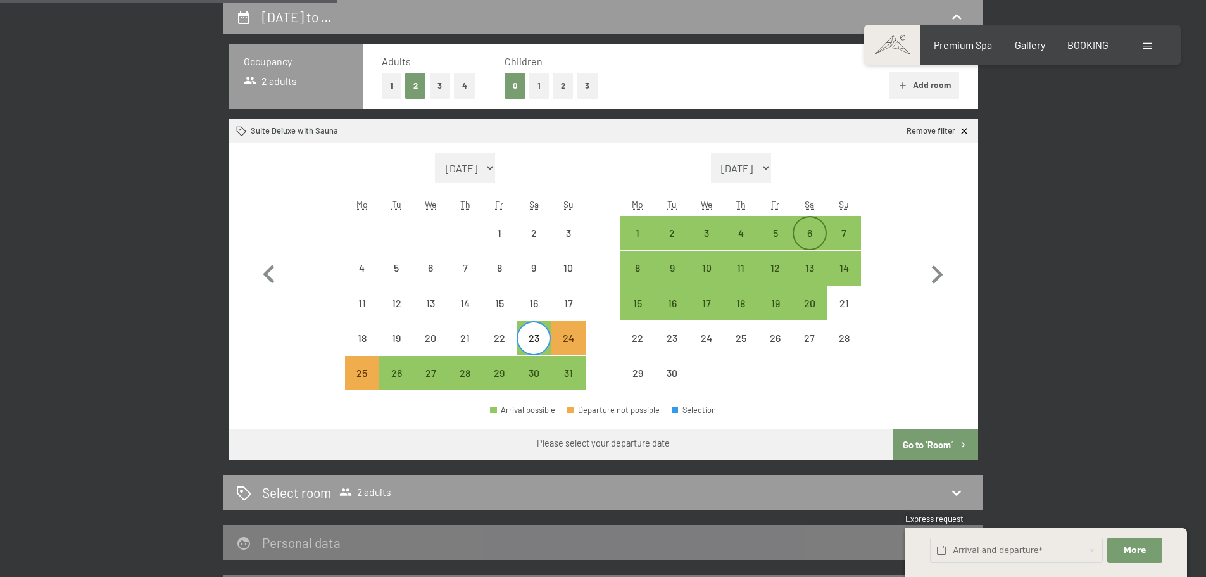
click at [809, 230] on div "6" at bounding box center [810, 244] width 32 height 32
select select "2026-05-01"
select select "2026-06-01"
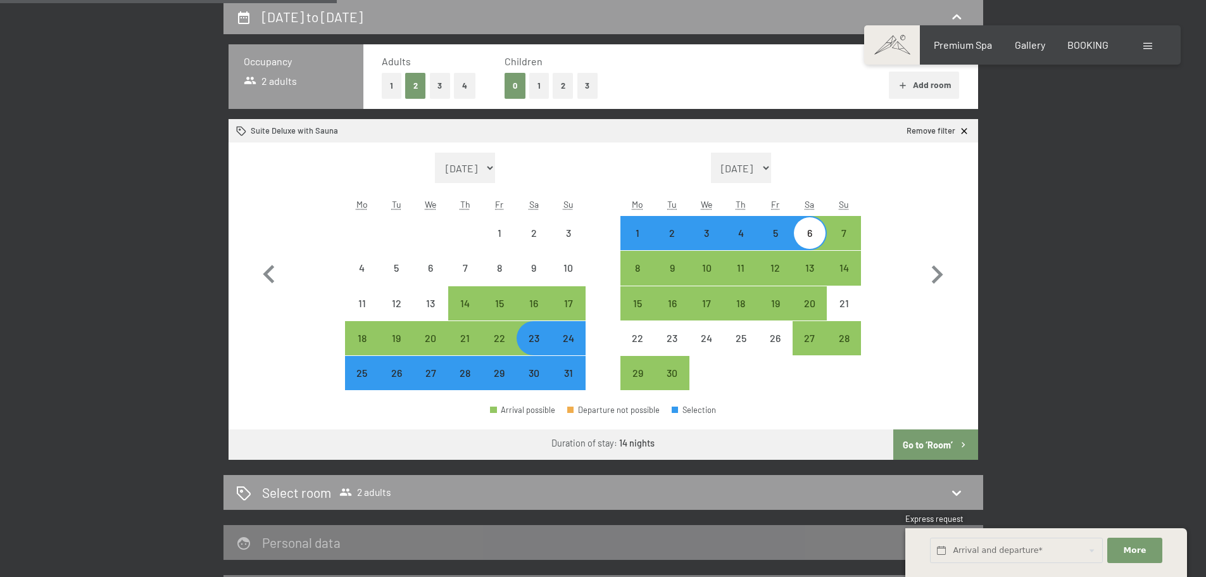
click at [940, 446] on button "Go to ‘Room’" at bounding box center [935, 444] width 84 height 30
select select "2026-05-01"
select select "2026-06-01"
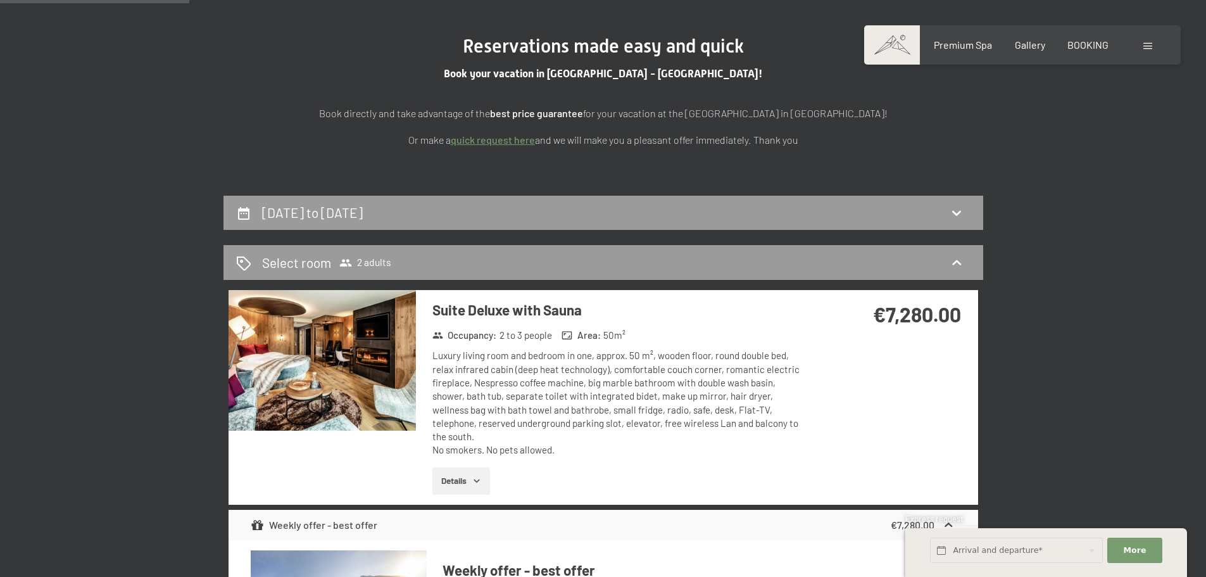
scroll to position [127, 0]
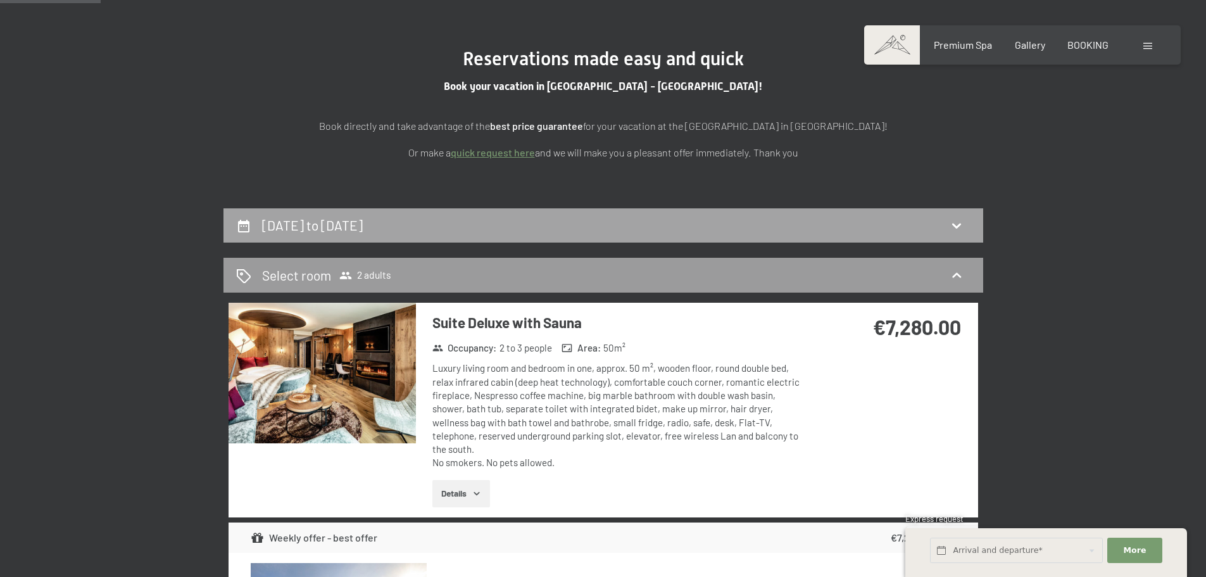
click at [958, 218] on icon at bounding box center [956, 225] width 15 height 15
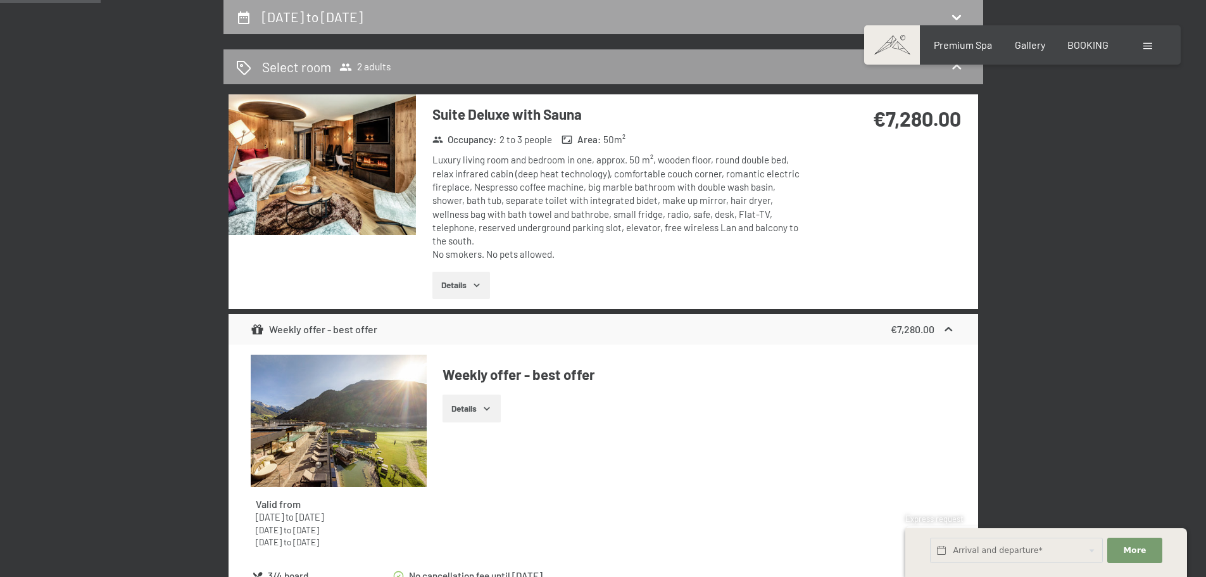
select select "2026-05-01"
select select "2026-06-01"
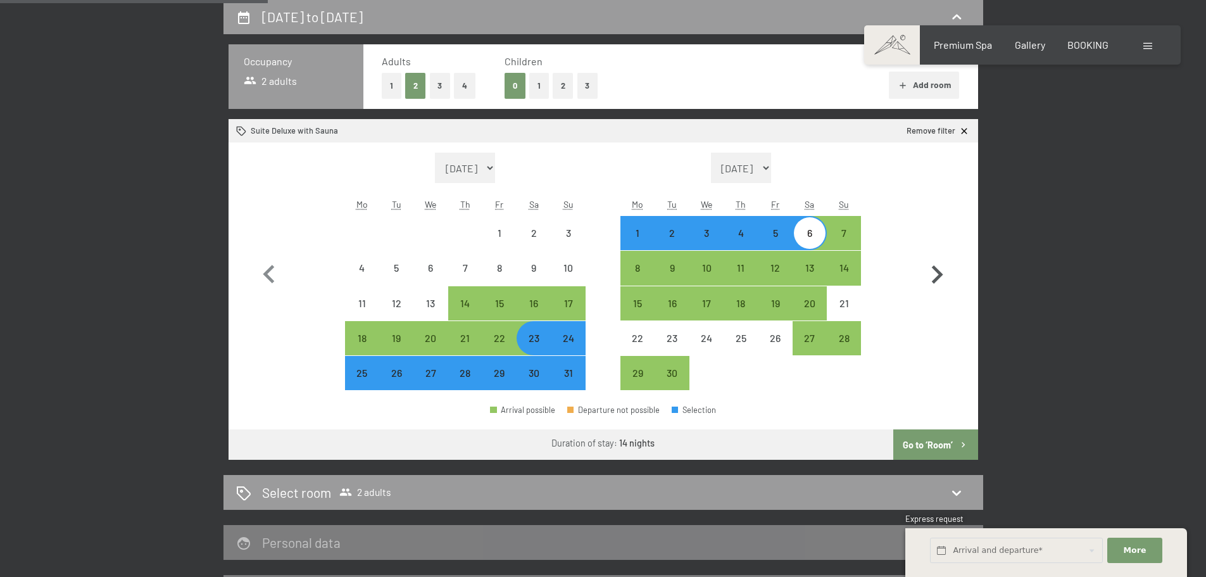
click at [937, 275] on icon "button" at bounding box center [937, 274] width 11 height 18
select select "2026-06-01"
select select "2026-07-01"
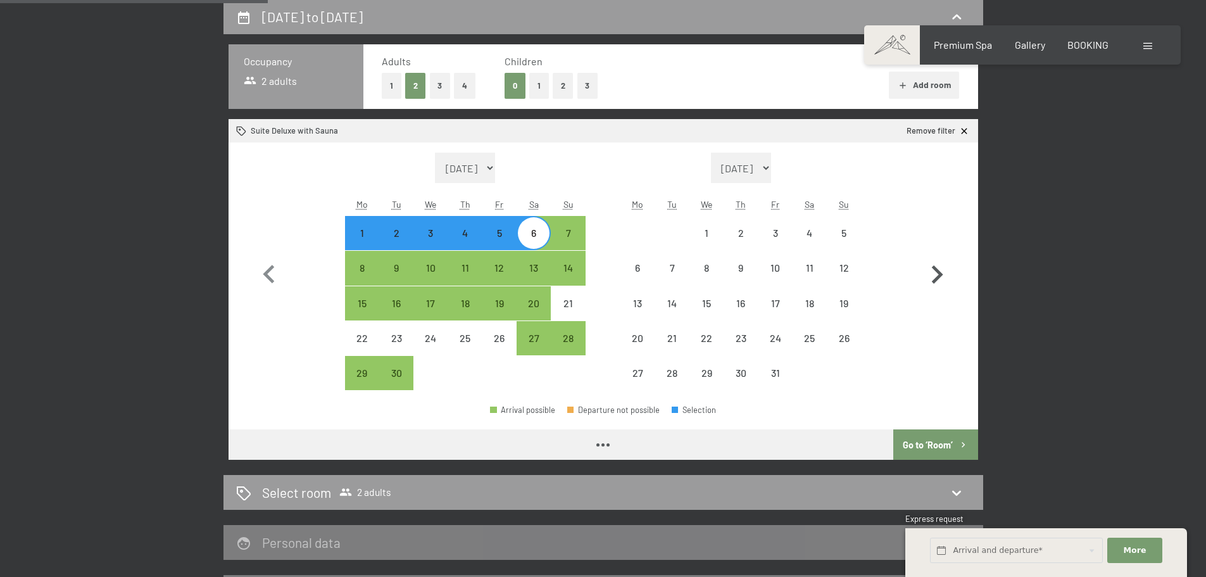
click at [937, 275] on icon "button" at bounding box center [937, 274] width 11 height 18
select select "2026-07-01"
select select "2026-08-01"
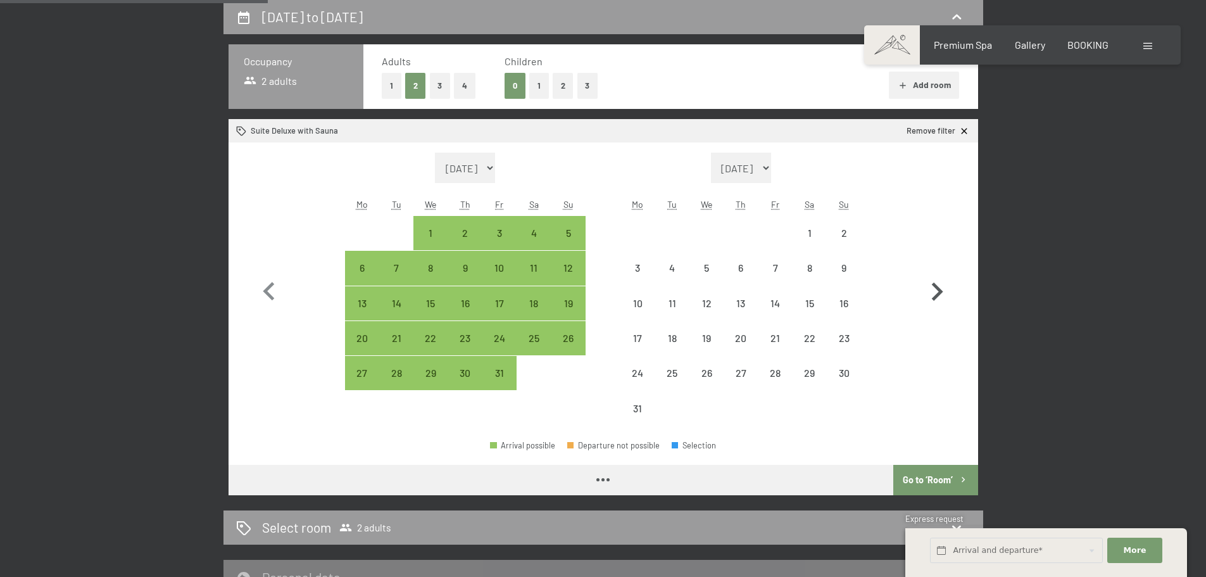
click at [937, 275] on icon "button" at bounding box center [936, 291] width 37 height 37
select select "2026-08-01"
select select "2026-09-01"
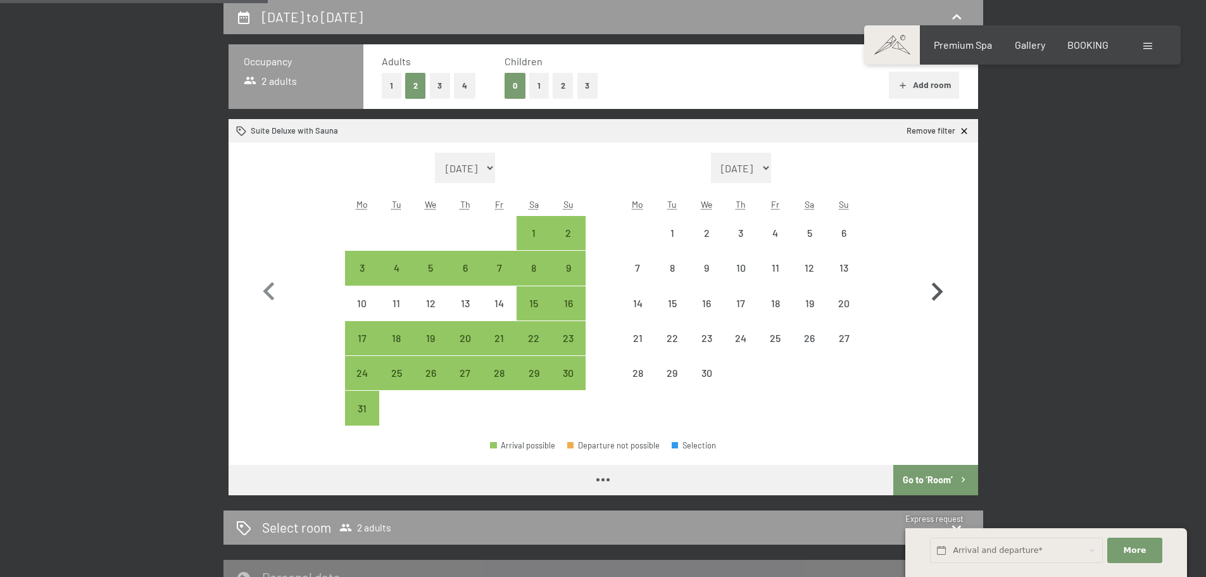
select select "2026-08-01"
select select "2026-09-01"
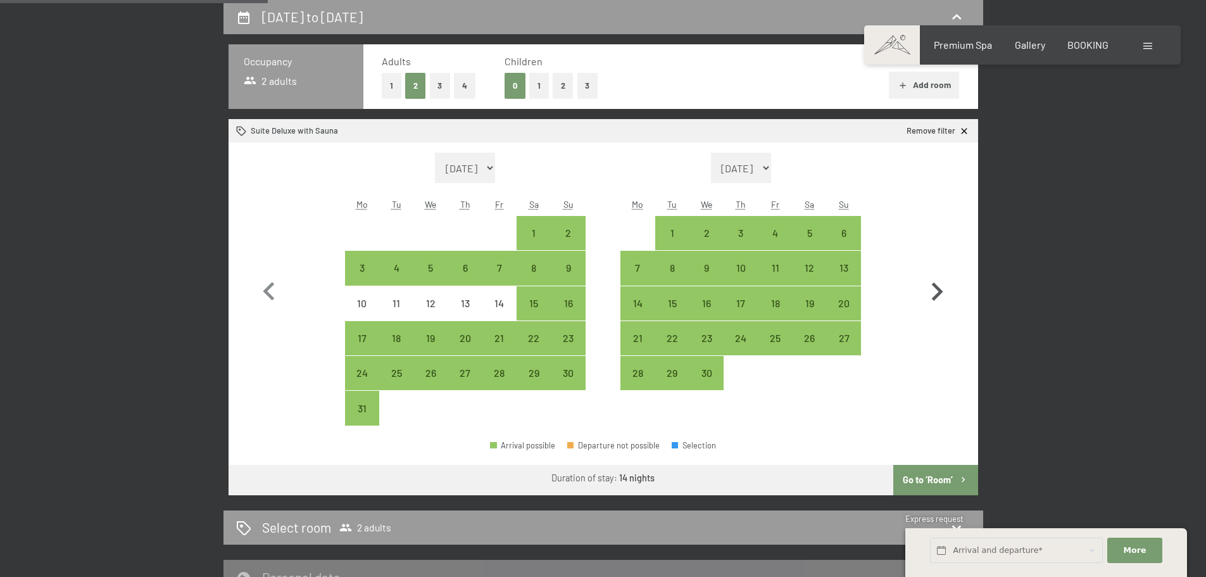
click at [934, 289] on icon "button" at bounding box center [936, 291] width 37 height 37
select select "2026-09-01"
select select "2026-10-01"
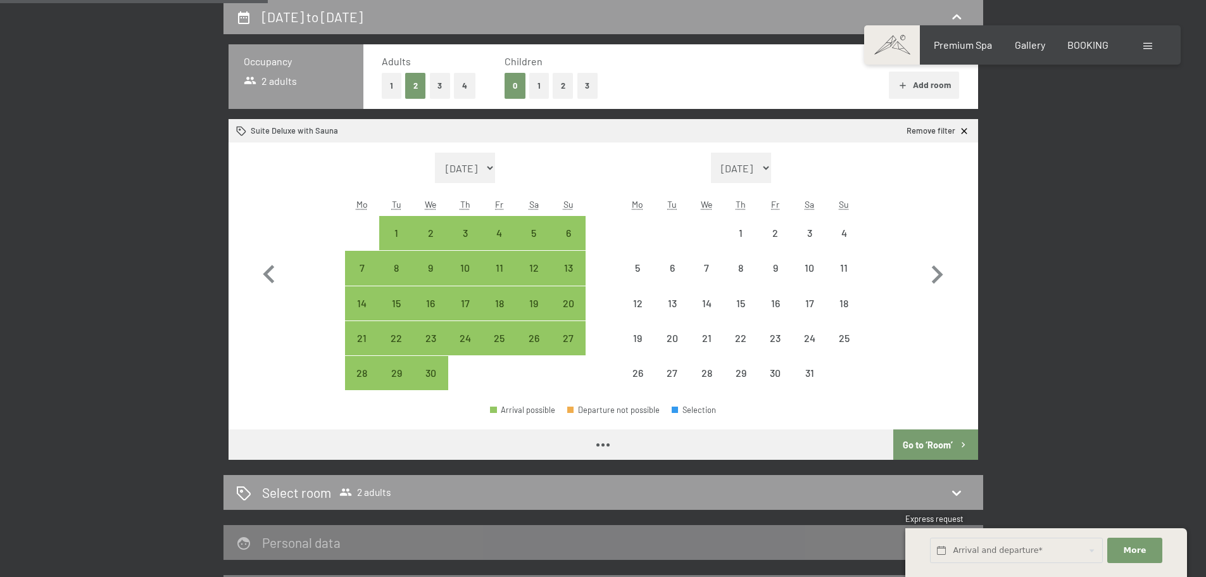
select select "2026-09-01"
select select "2026-10-01"
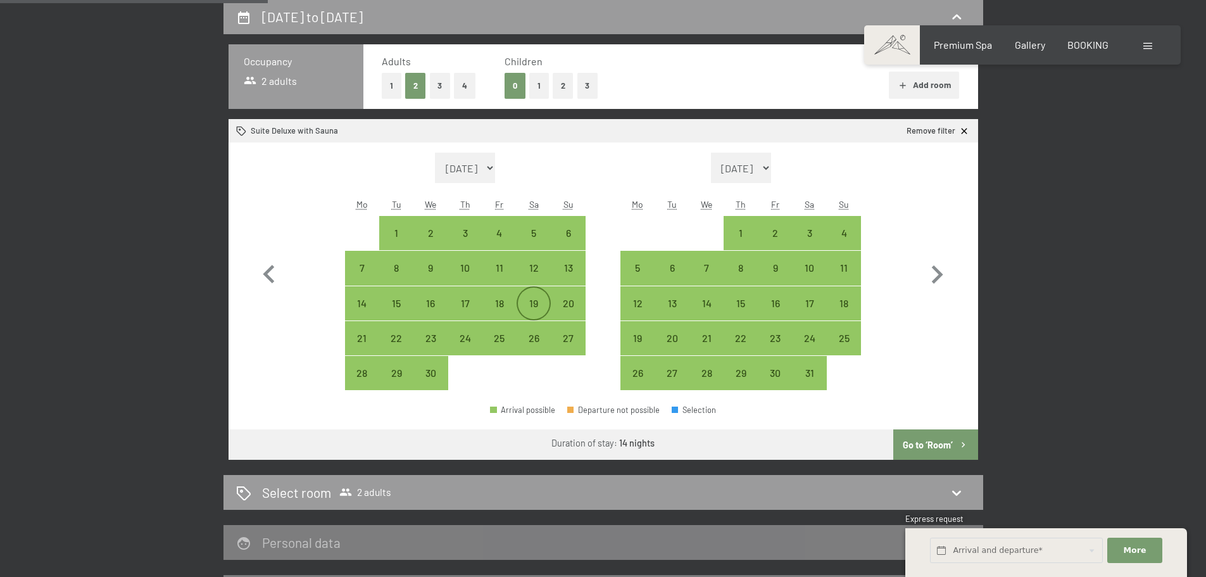
click at [529, 308] on div "19" at bounding box center [534, 314] width 32 height 32
select select "2026-09-01"
select select "2026-10-01"
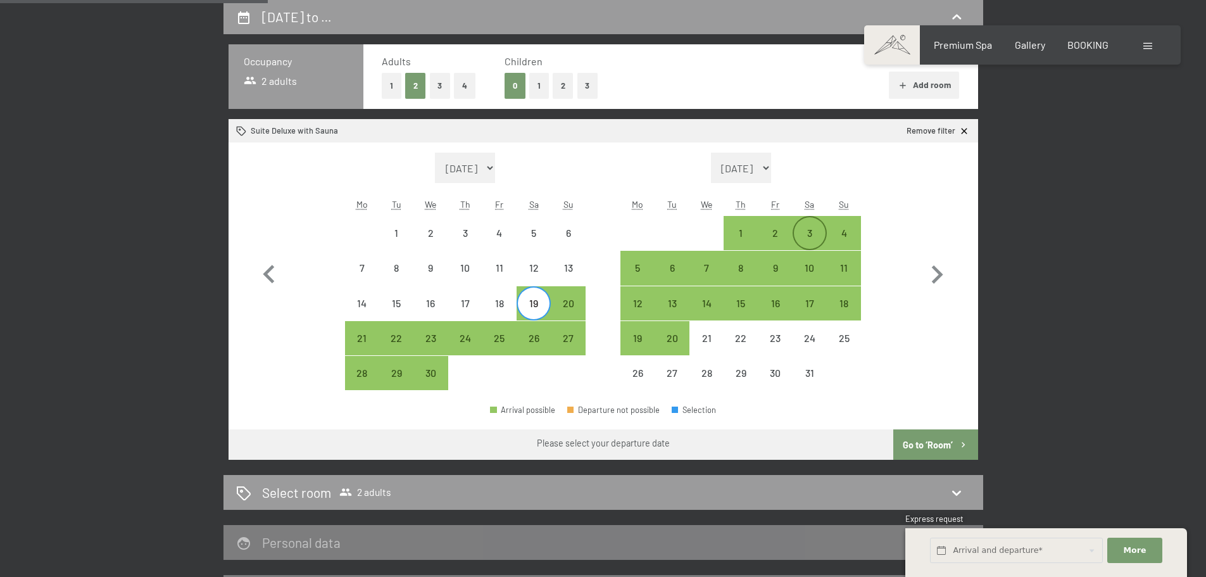
click at [807, 228] on div "3" at bounding box center [810, 244] width 32 height 32
select select "2026-09-01"
select select "2026-10-01"
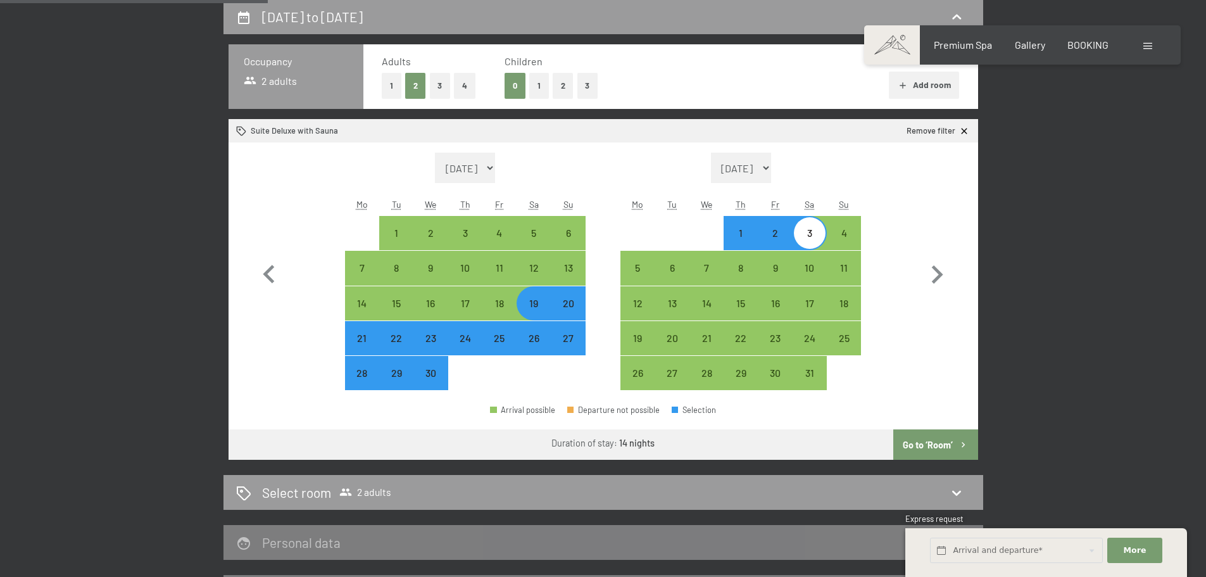
click at [939, 440] on button "Go to ‘Room’" at bounding box center [935, 444] width 84 height 30
select select "2026-09-01"
select select "2026-10-01"
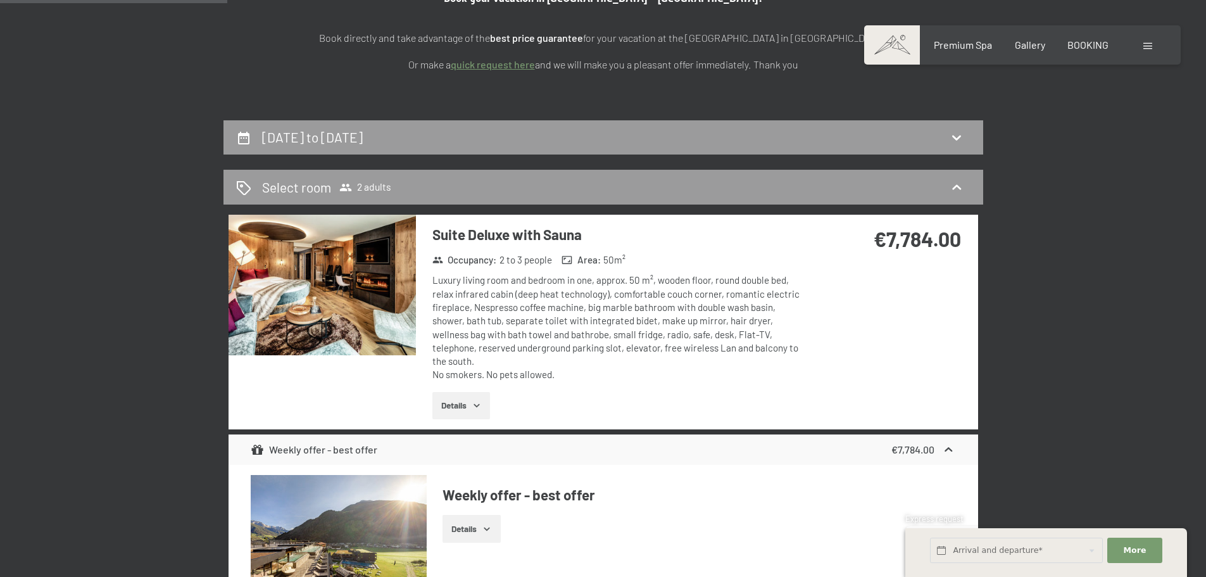
scroll to position [18, 0]
